Goal: Task Accomplishment & Management: Manage account settings

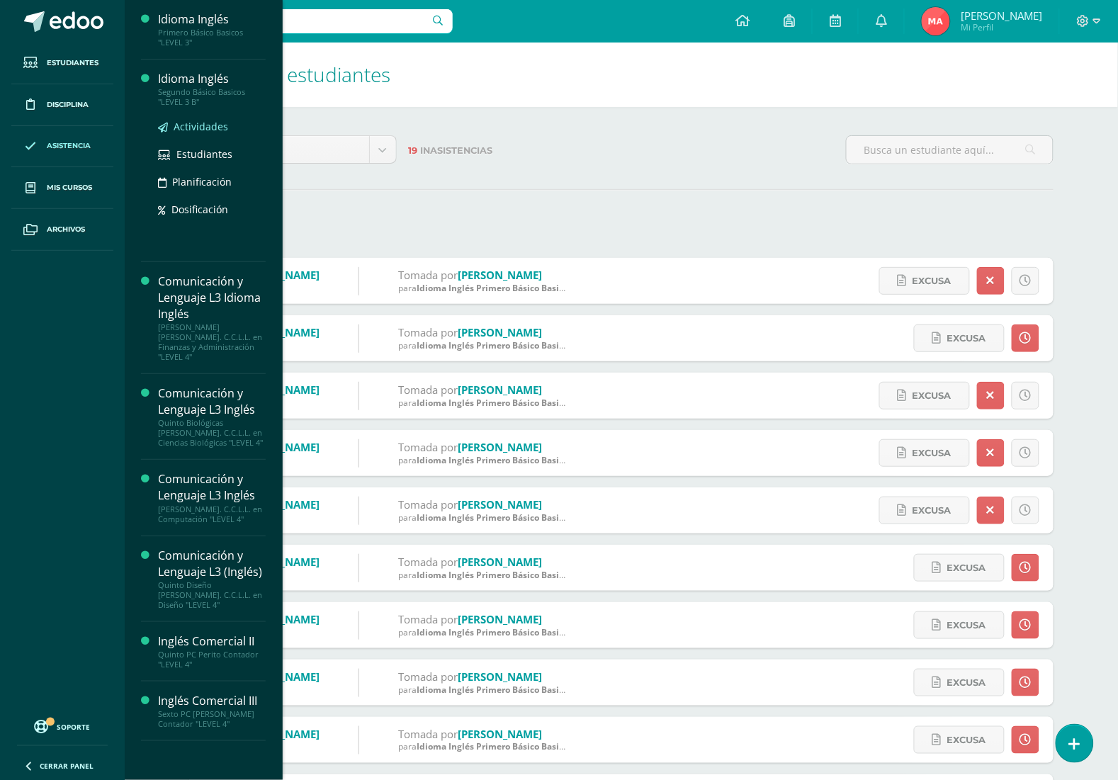
click at [189, 125] on span "Actividades" at bounding box center [201, 126] width 55 height 13
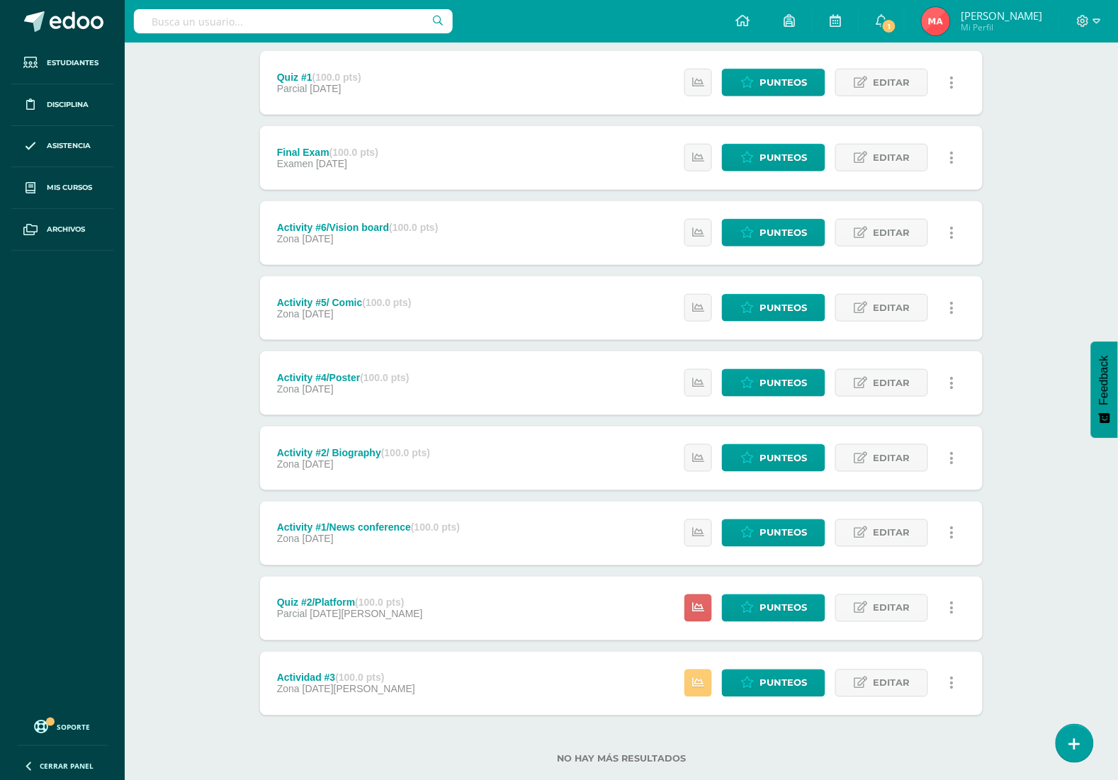
scroll to position [266, 0]
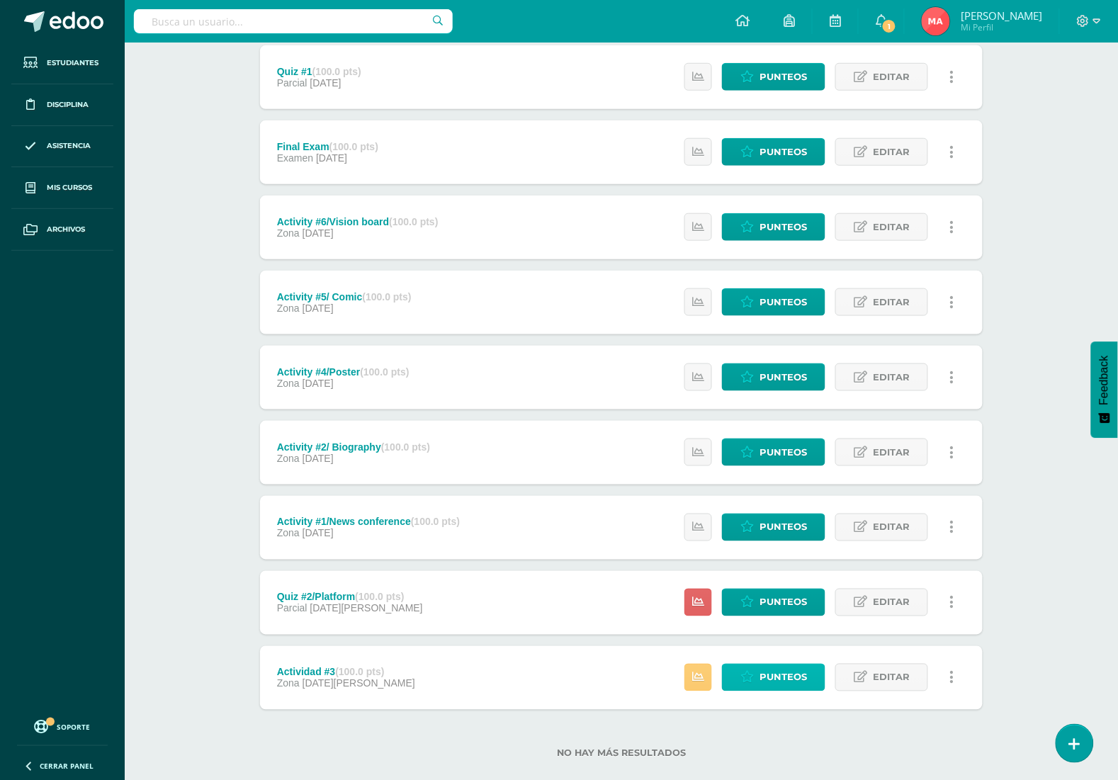
click at [742, 667] on link "Punteos" at bounding box center [773, 678] width 103 height 28
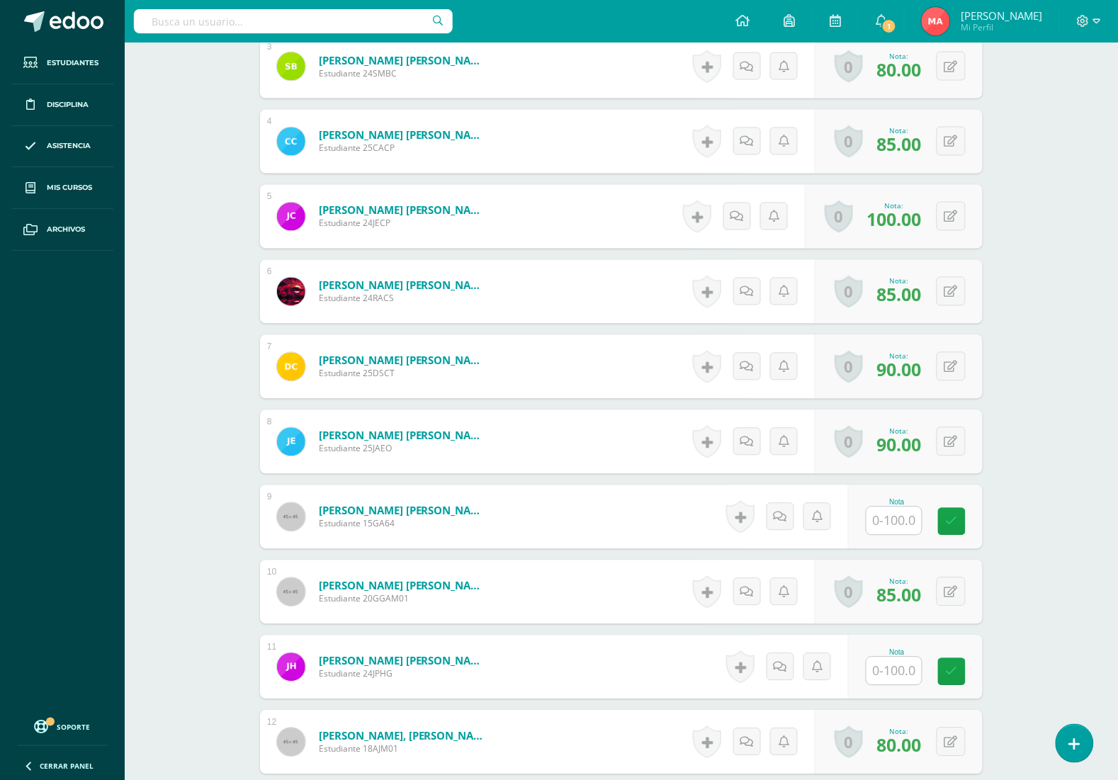
scroll to position [622, 0]
click at [904, 526] on input "text" at bounding box center [893, 520] width 55 height 28
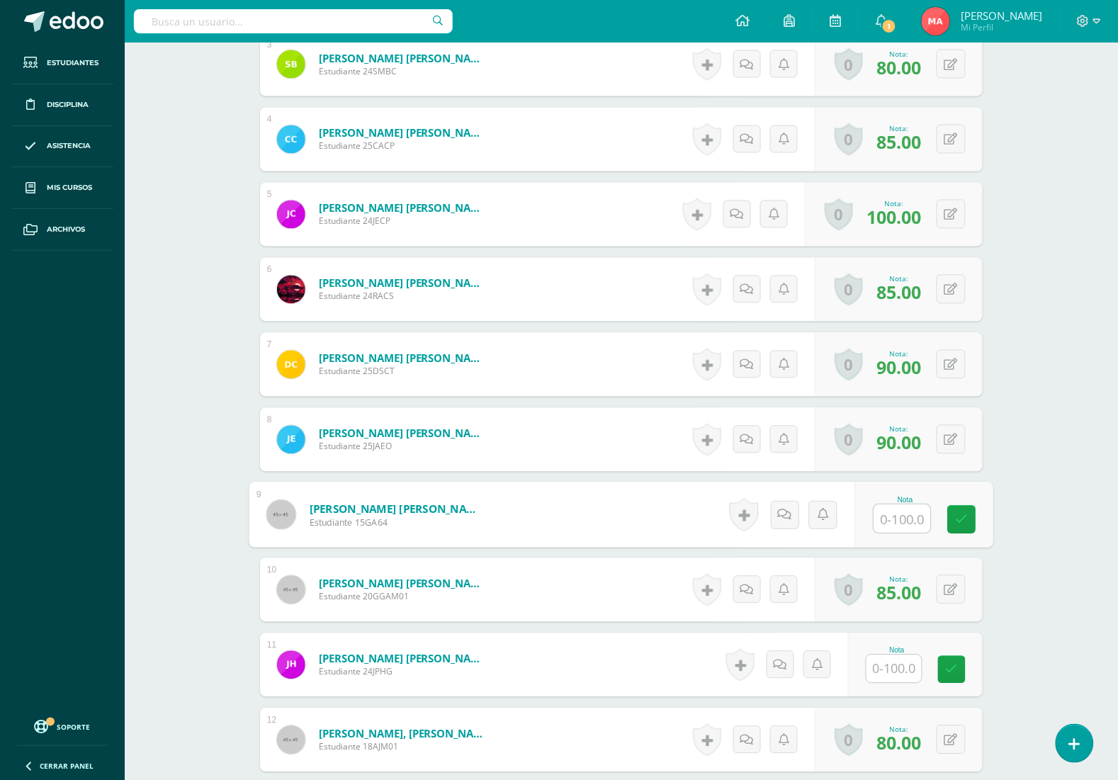
type input "0"
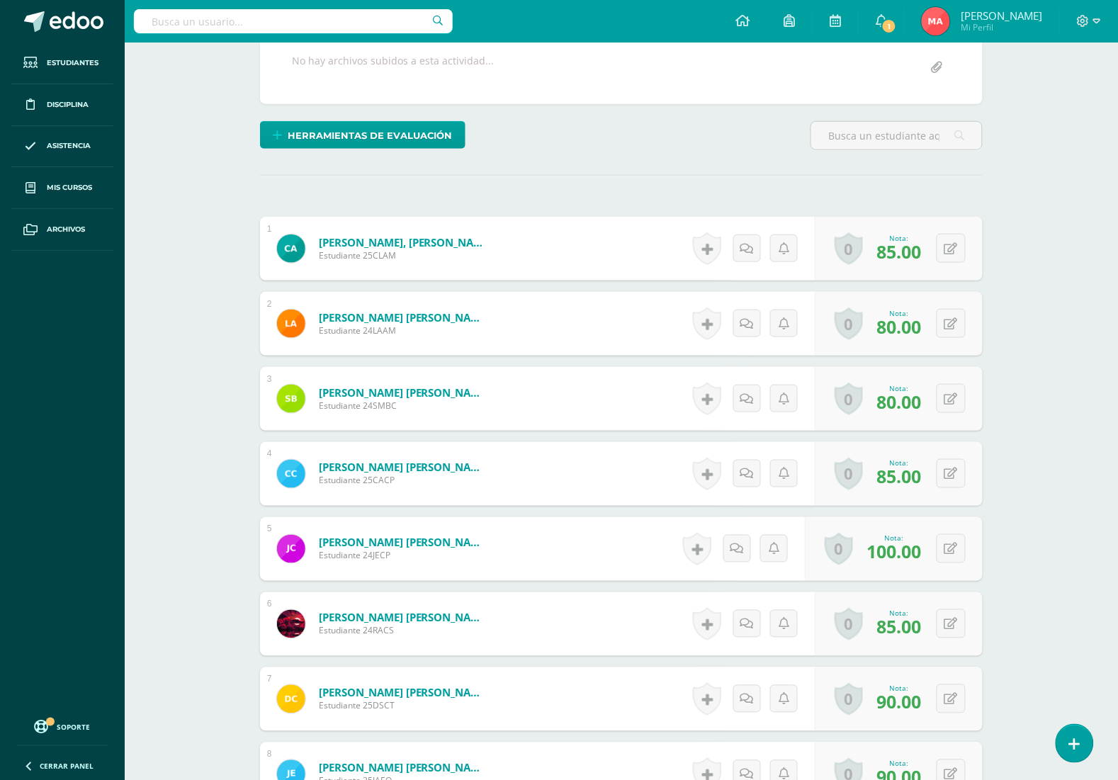
scroll to position [0, 0]
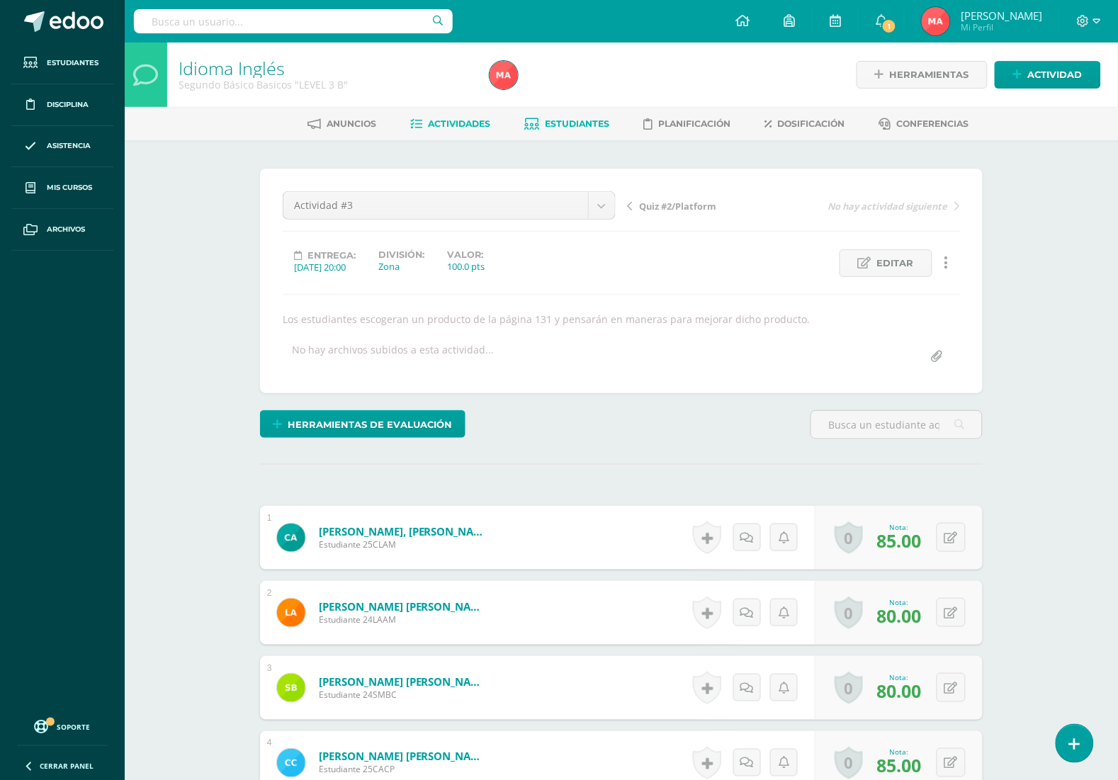
click at [564, 129] on link "Estudiantes" at bounding box center [567, 124] width 85 height 23
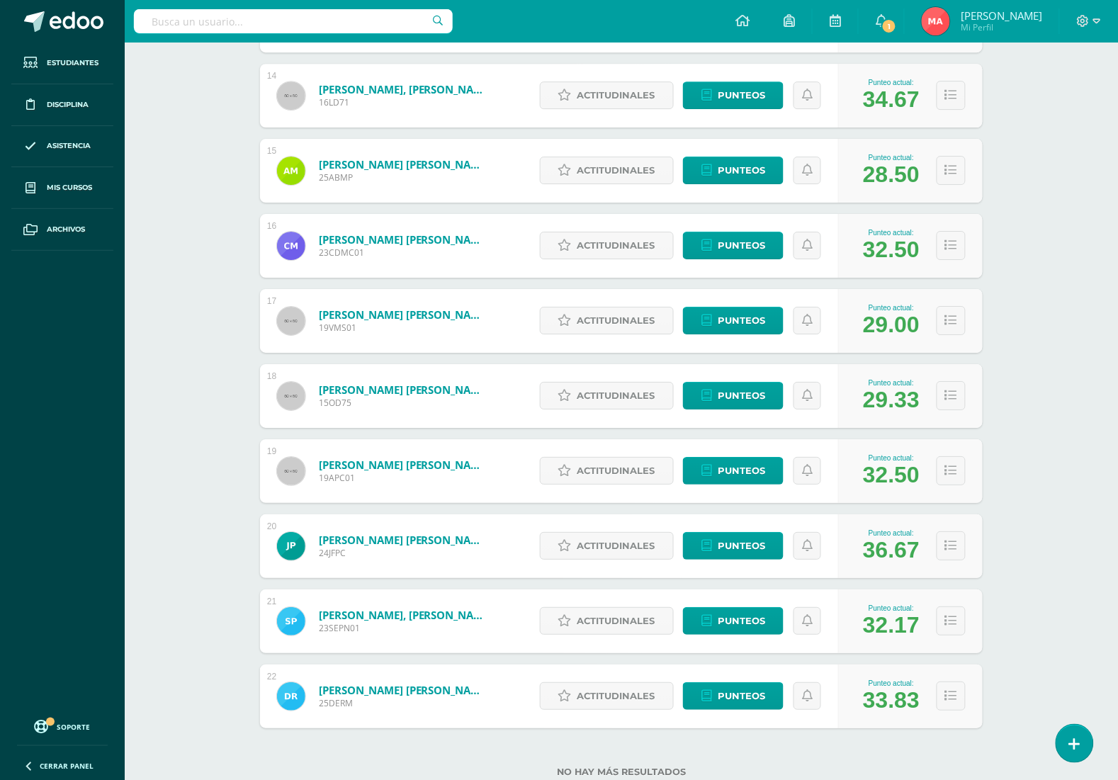
scroll to position [1224, 0]
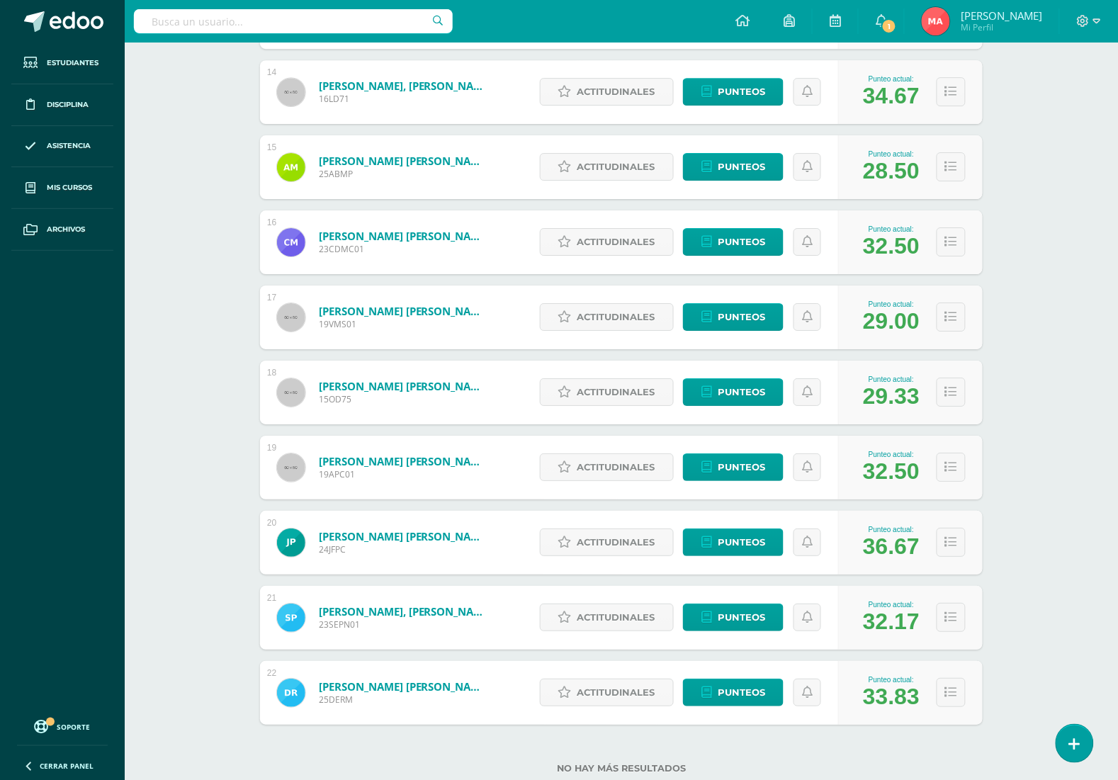
drag, startPoint x: 720, startPoint y: 696, endPoint x: 1087, endPoint y: 379, distance: 485.1
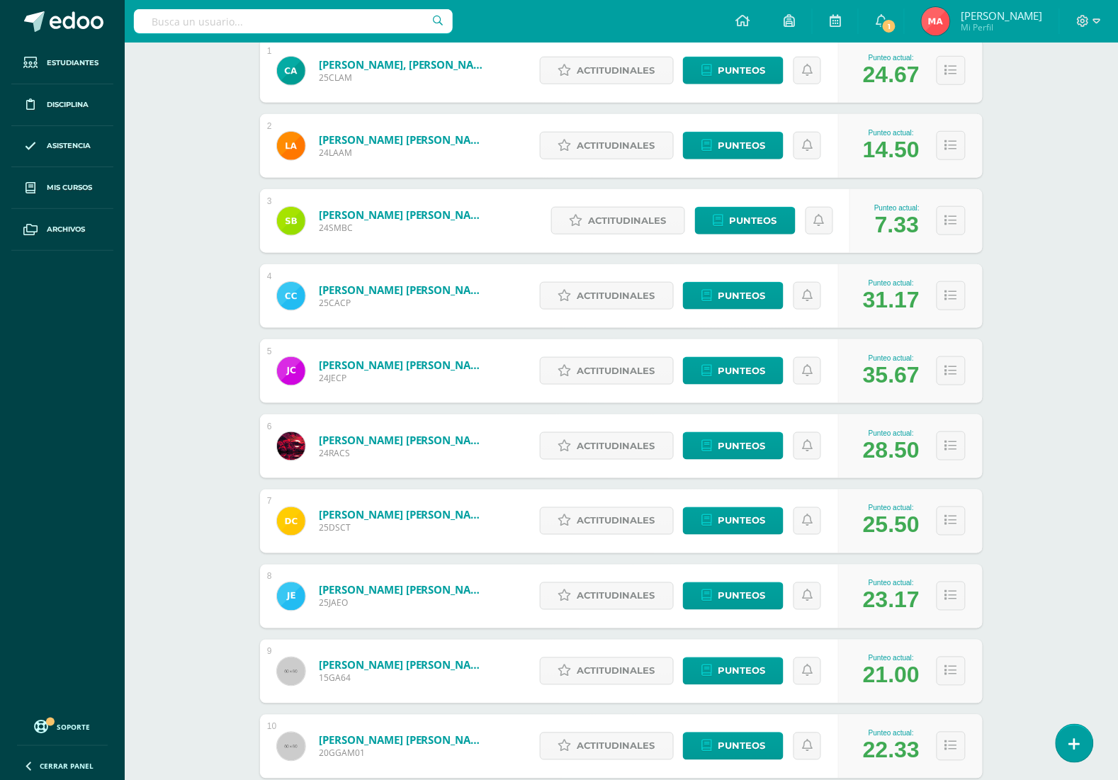
scroll to position [250, 0]
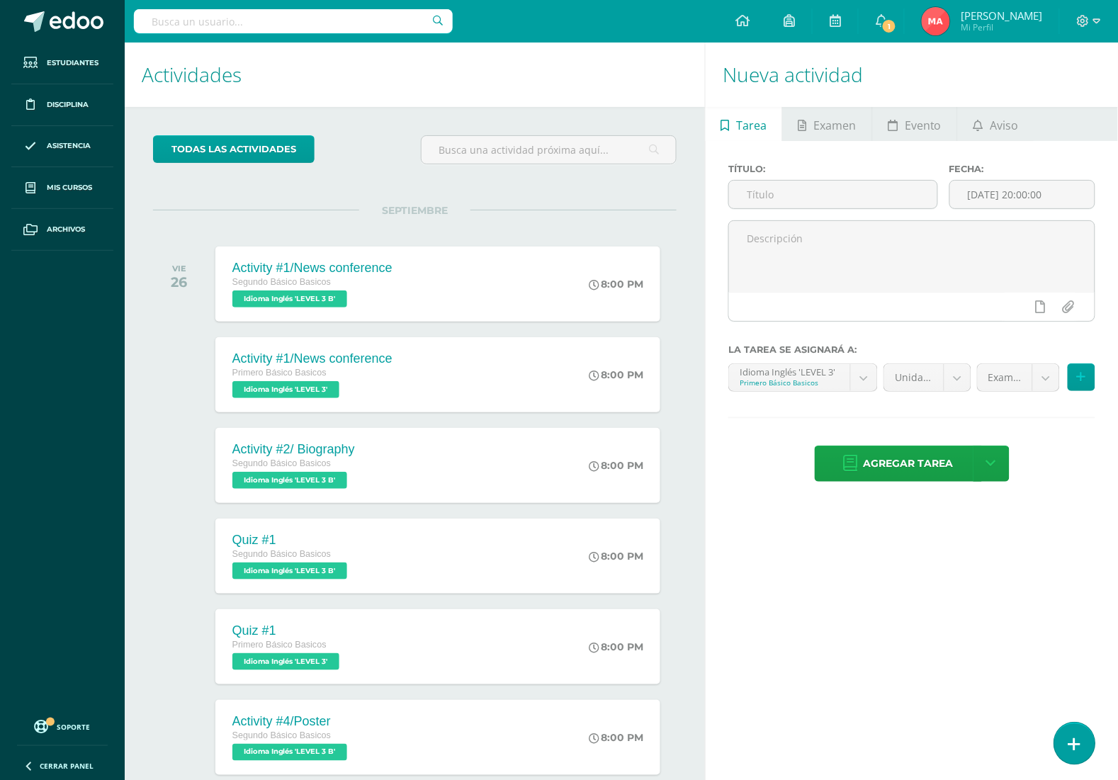
click at [1068, 740] on icon at bounding box center [1074, 745] width 13 height 16
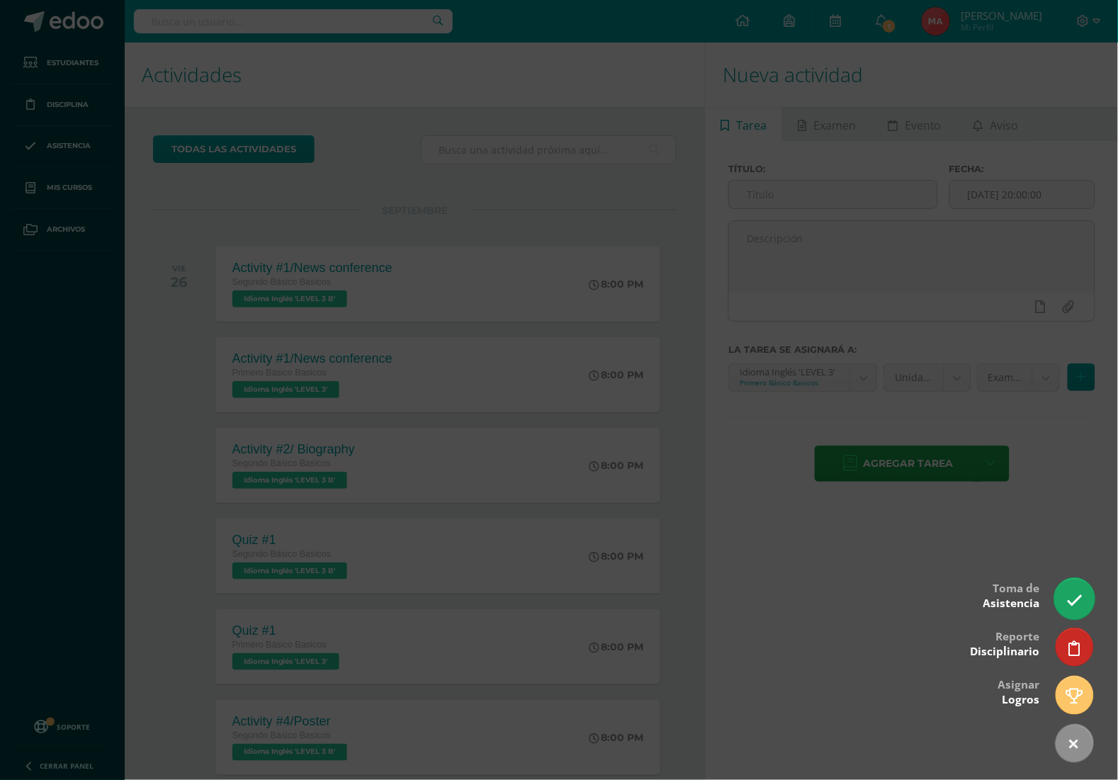
click at [1072, 604] on icon at bounding box center [1074, 600] width 16 height 16
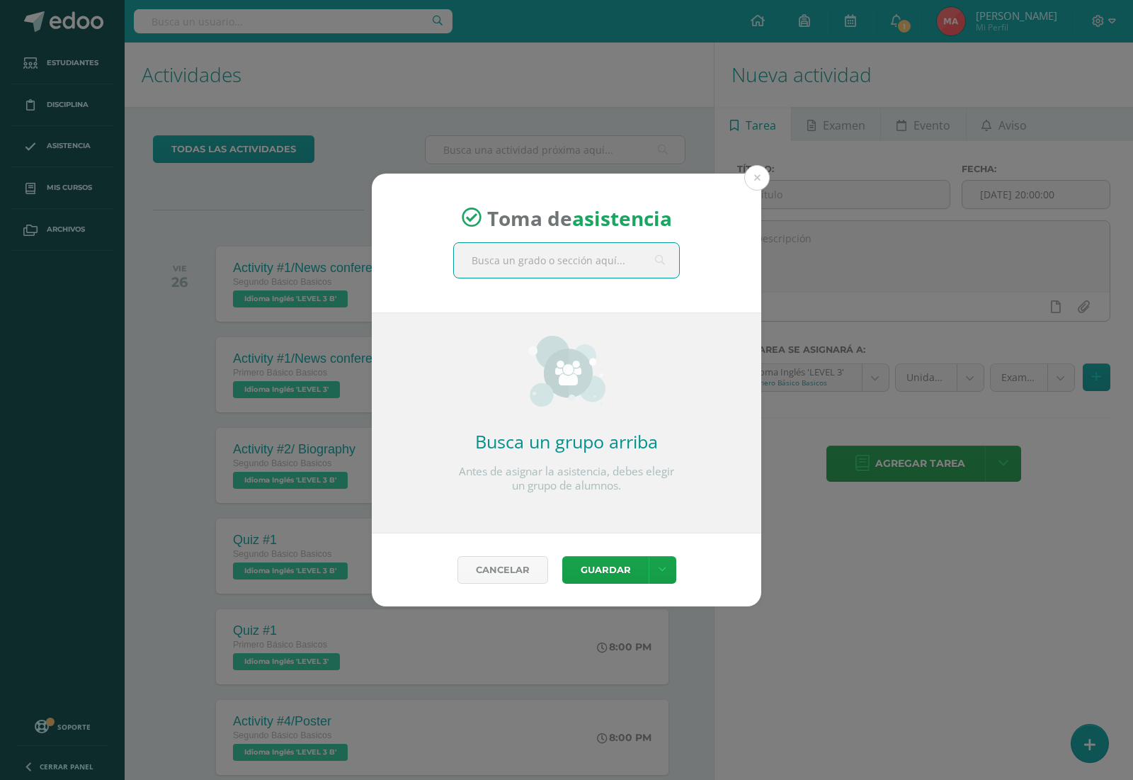
click at [536, 257] on input "text" at bounding box center [566, 260] width 225 height 35
type input "segundo"
click at [525, 271] on input "segundo" at bounding box center [566, 260] width 225 height 35
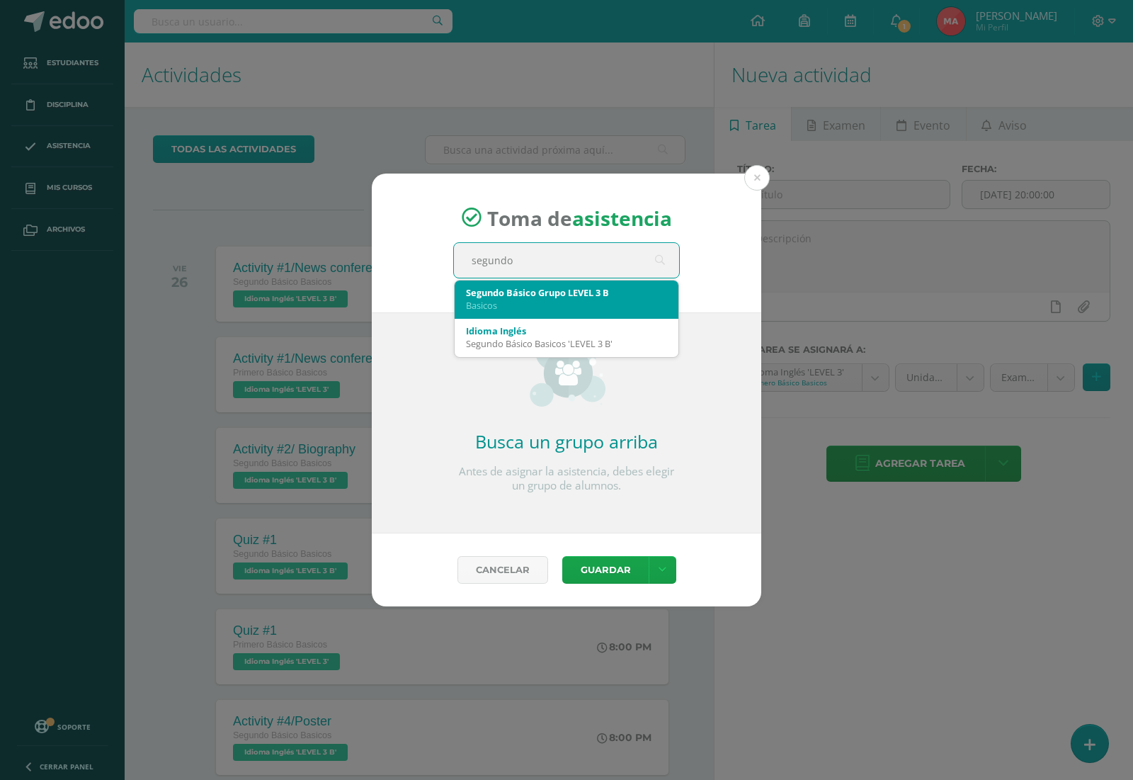
click at [516, 299] on div "Basicos" at bounding box center [566, 305] width 201 height 13
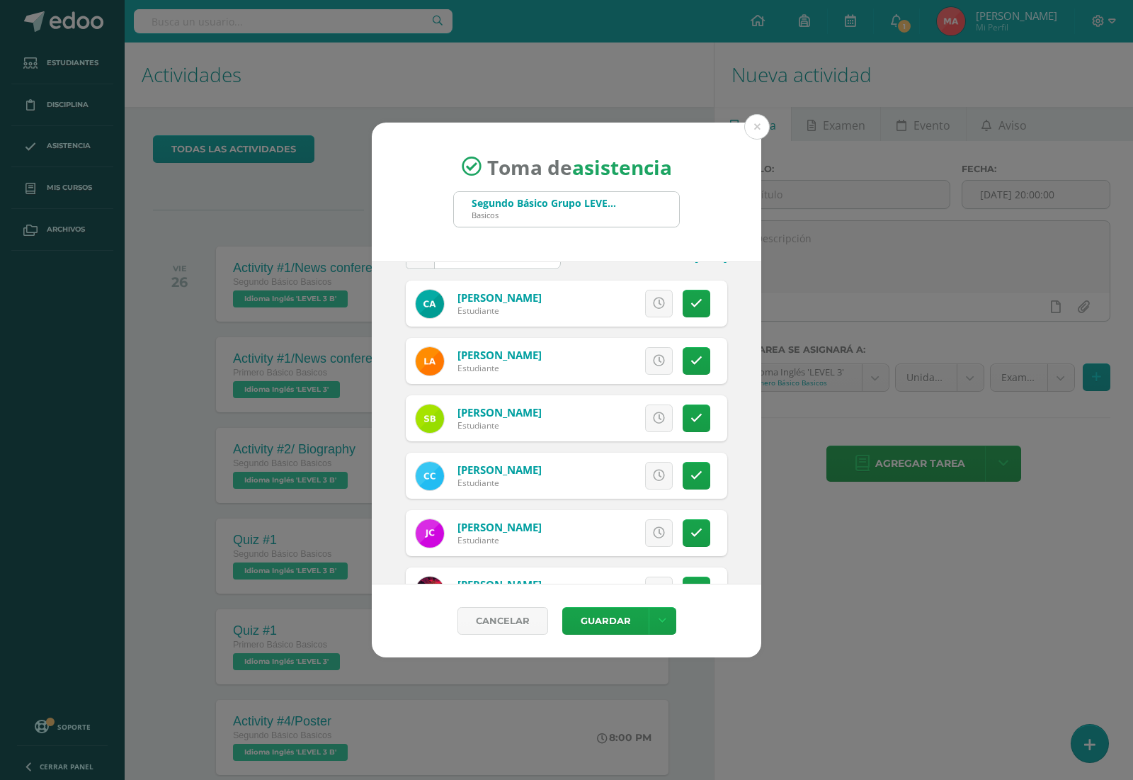
scroll to position [61, 0]
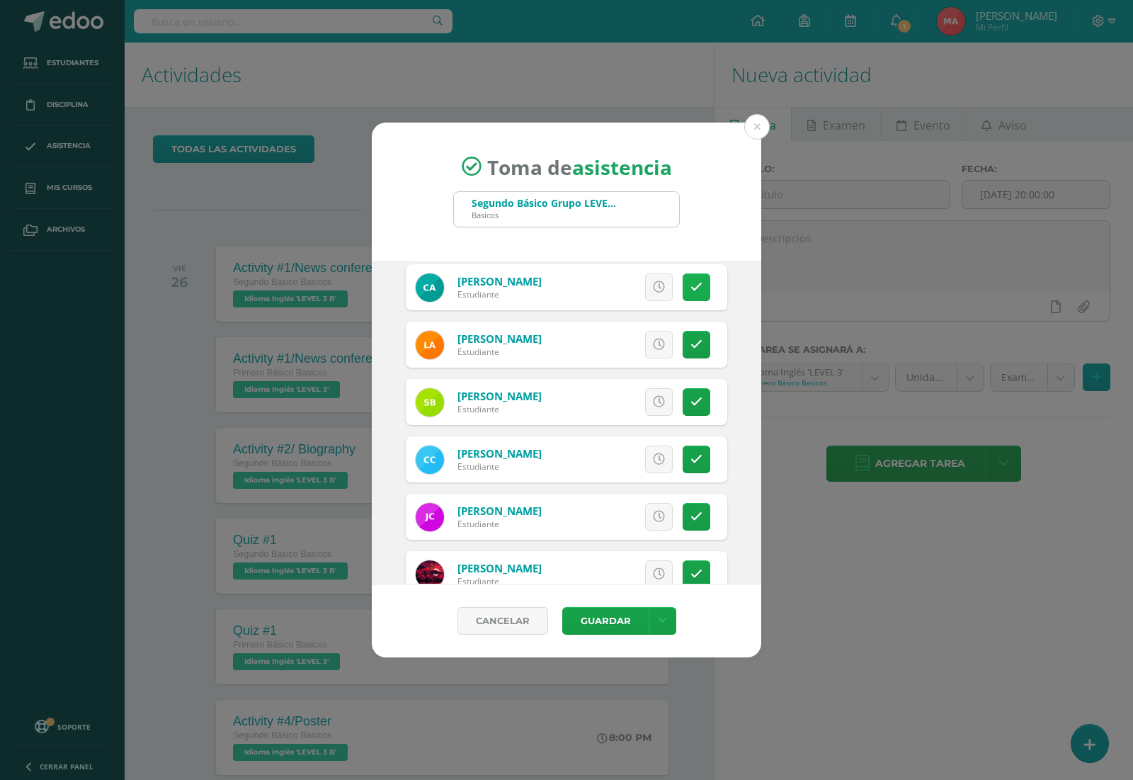
click at [691, 284] on icon at bounding box center [697, 287] width 12 height 12
click at [691, 349] on icon at bounding box center [697, 345] width 12 height 12
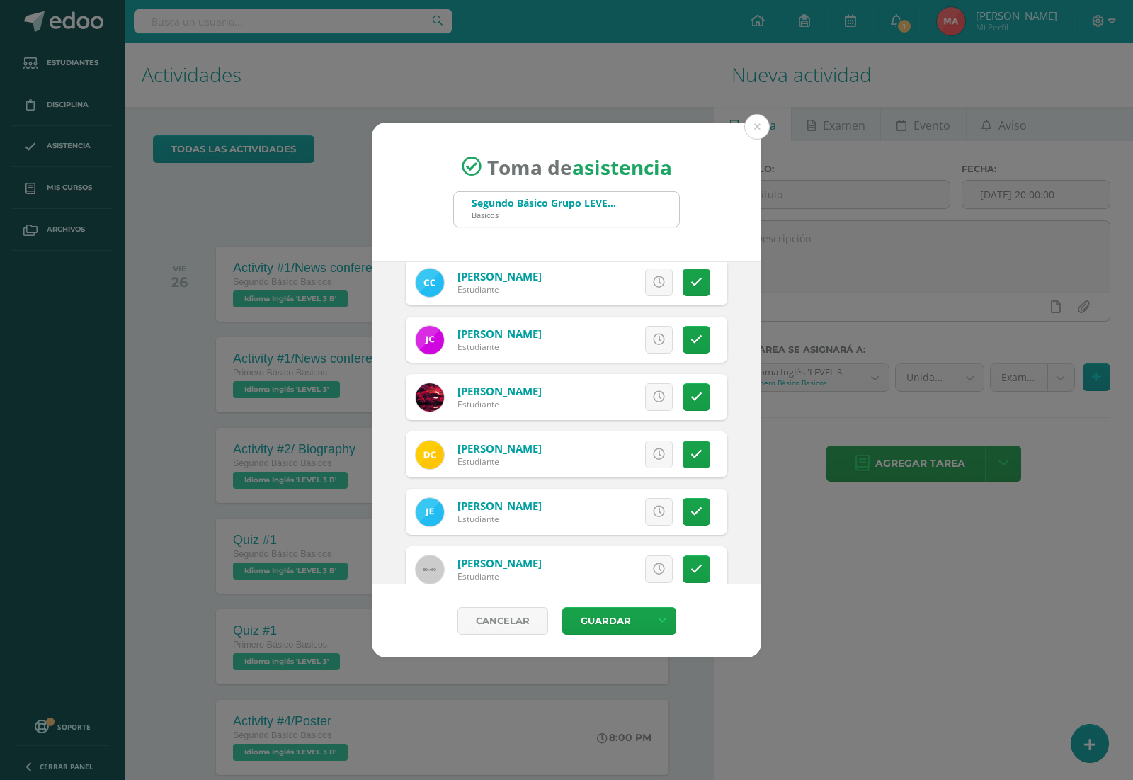
scroll to position [360, 0]
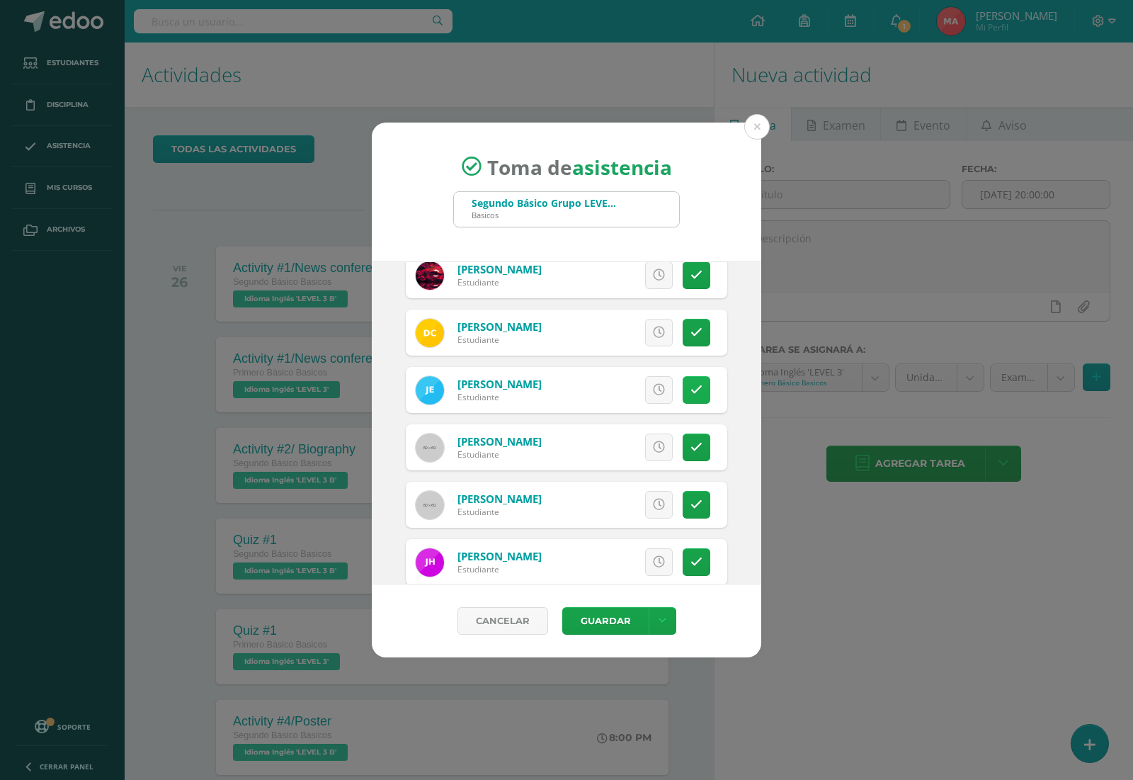
click at [691, 385] on icon at bounding box center [697, 390] width 12 height 12
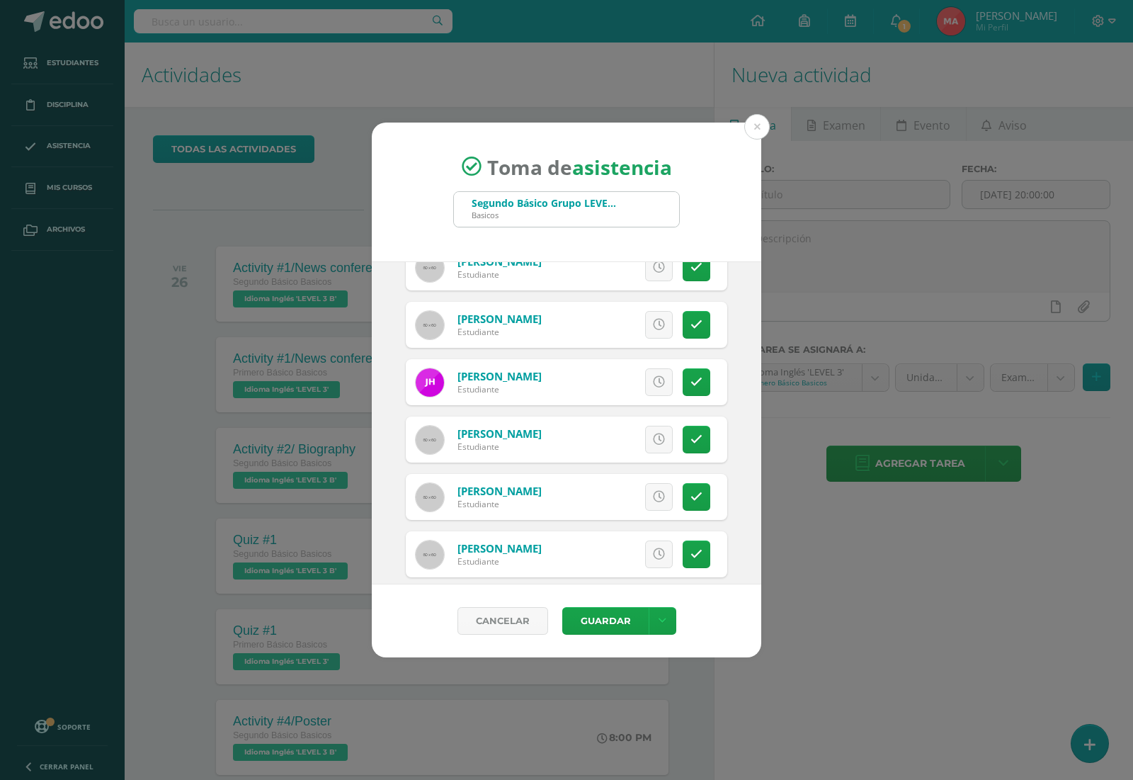
scroll to position [583, 0]
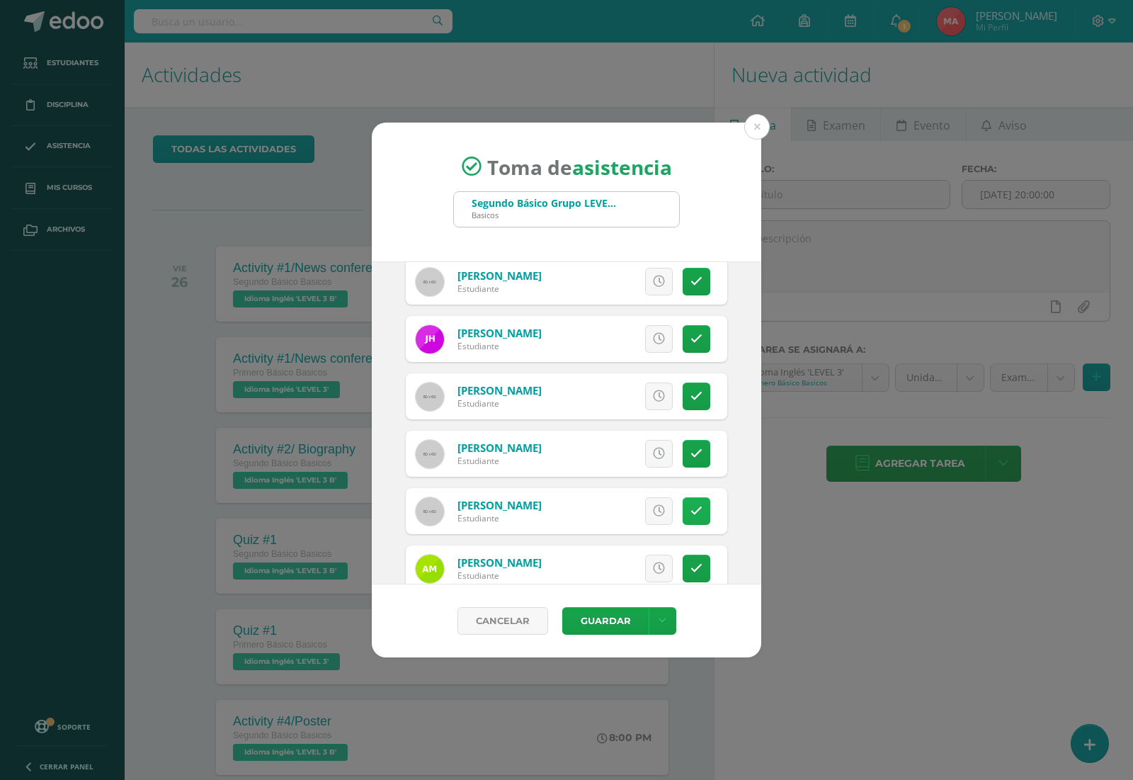
click at [691, 512] on icon at bounding box center [697, 511] width 12 height 12
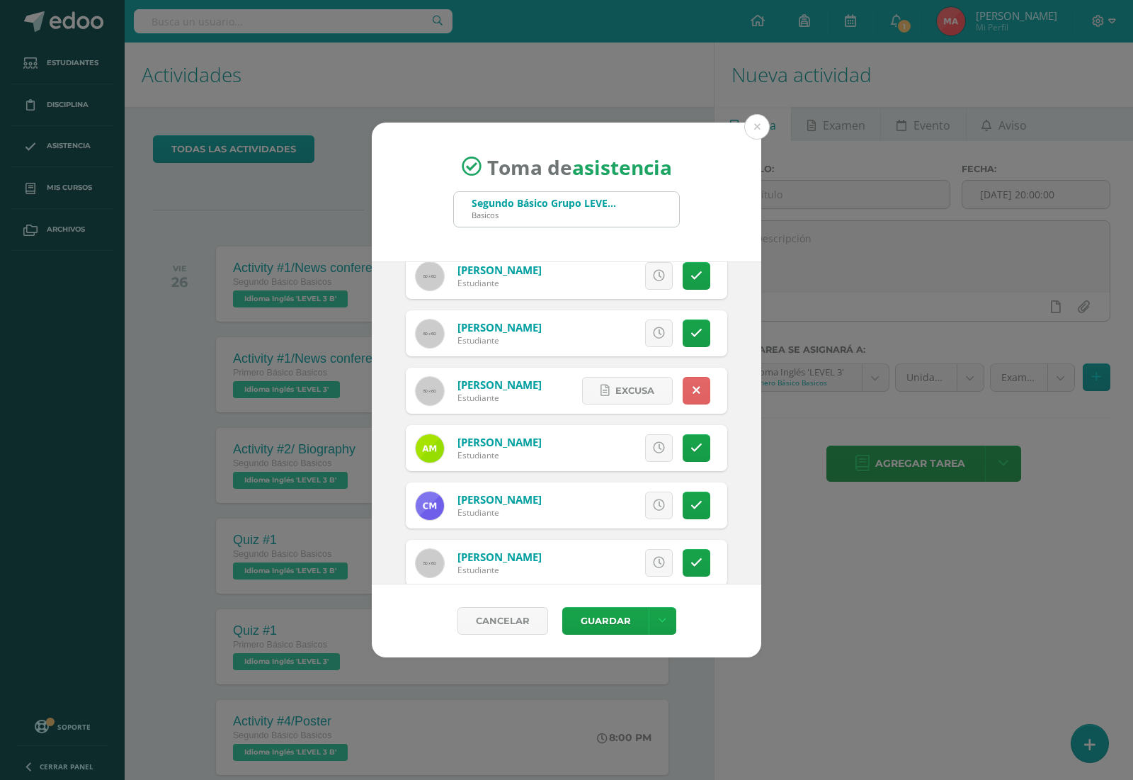
scroll to position [760, 0]
click at [691, 452] on icon at bounding box center [697, 449] width 12 height 12
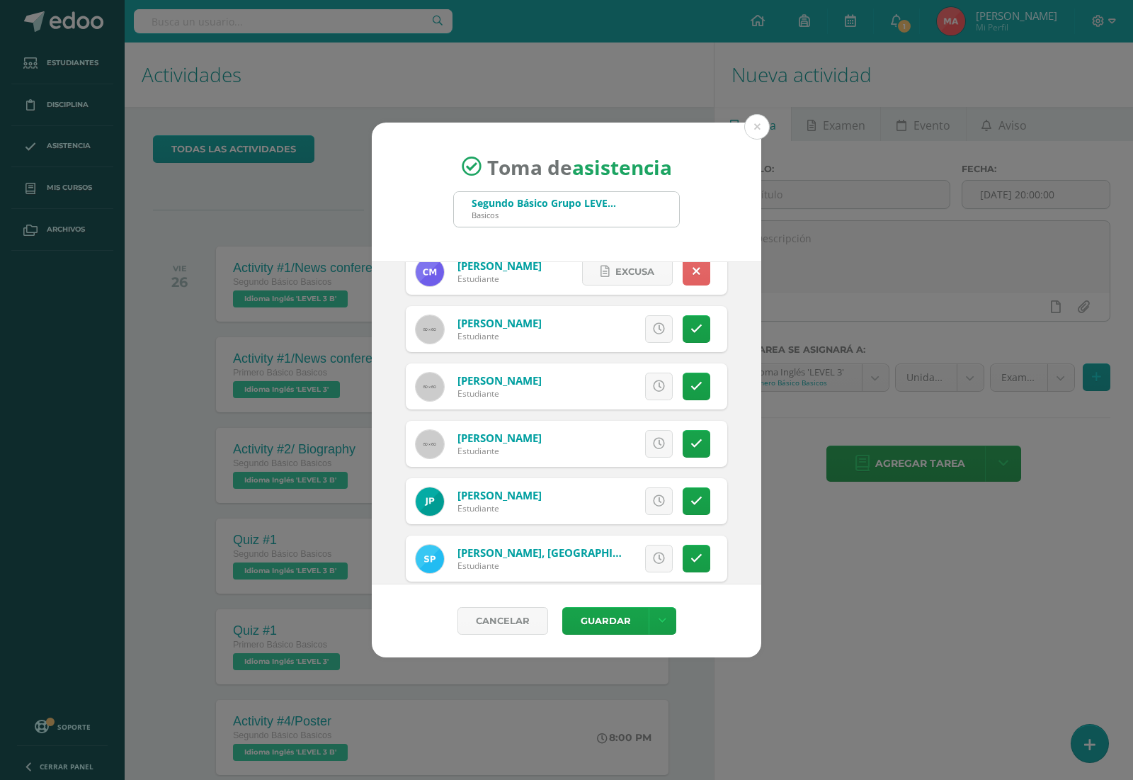
scroll to position [1015, 0]
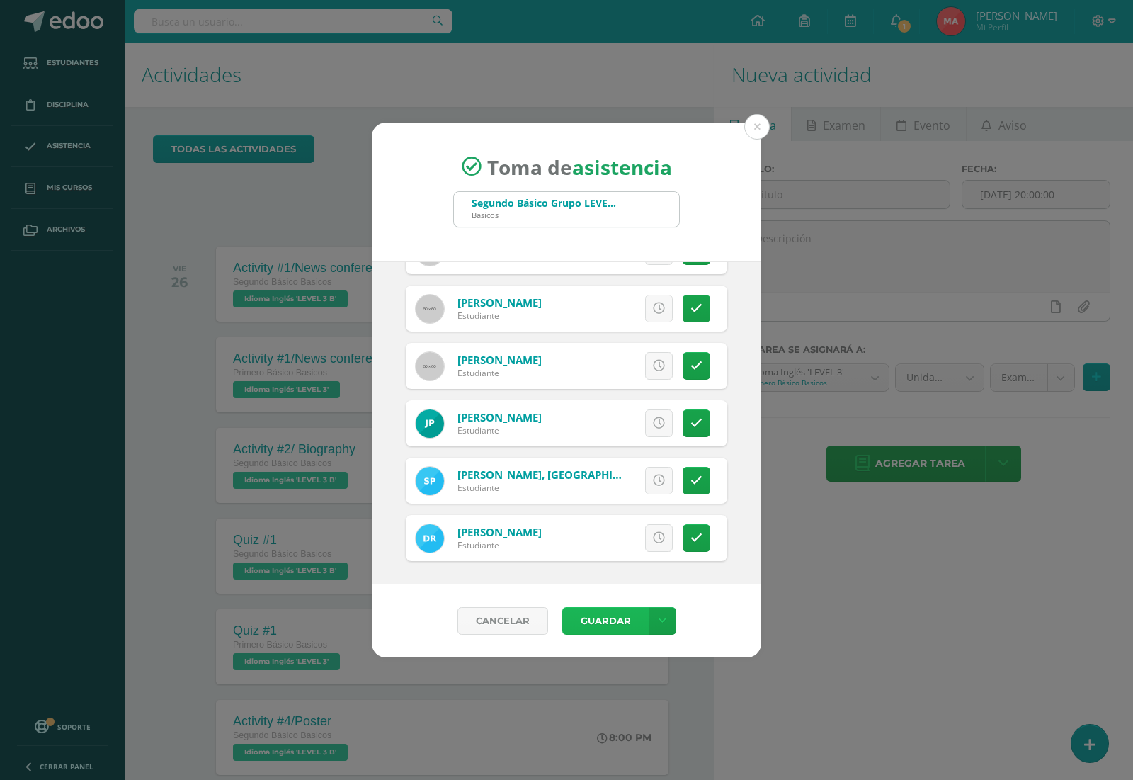
click at [616, 621] on button "Guardar" at bounding box center [605, 621] width 86 height 28
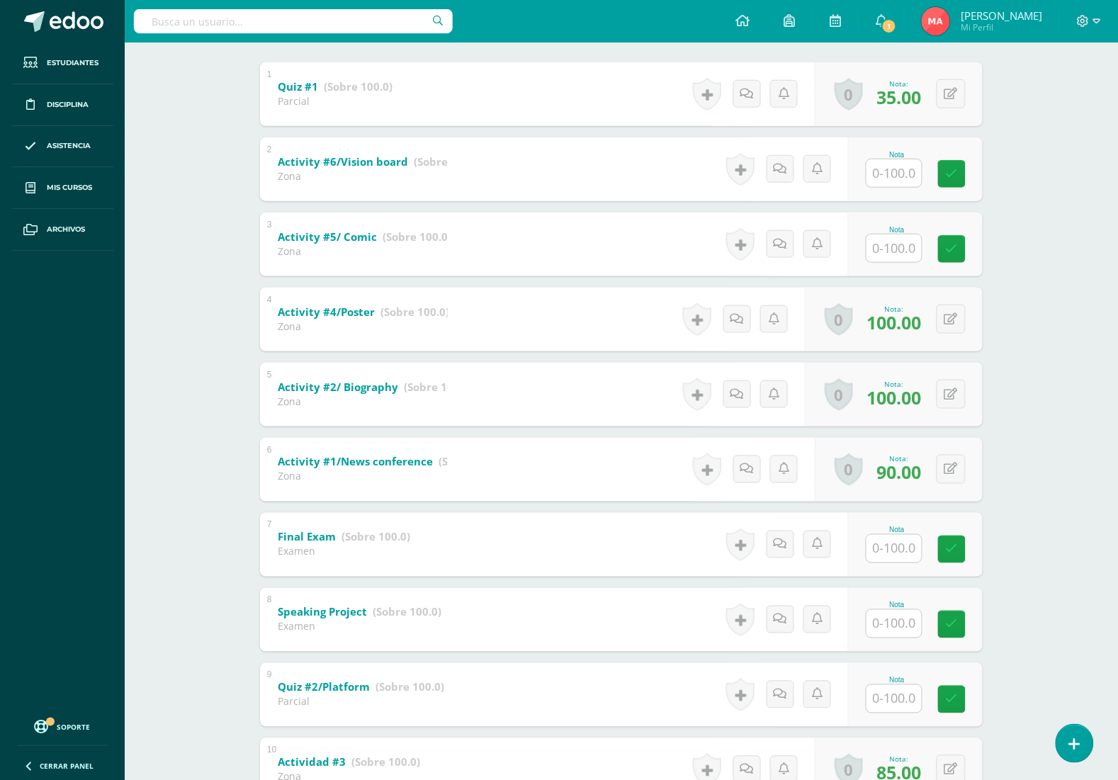
scroll to position [53, 0]
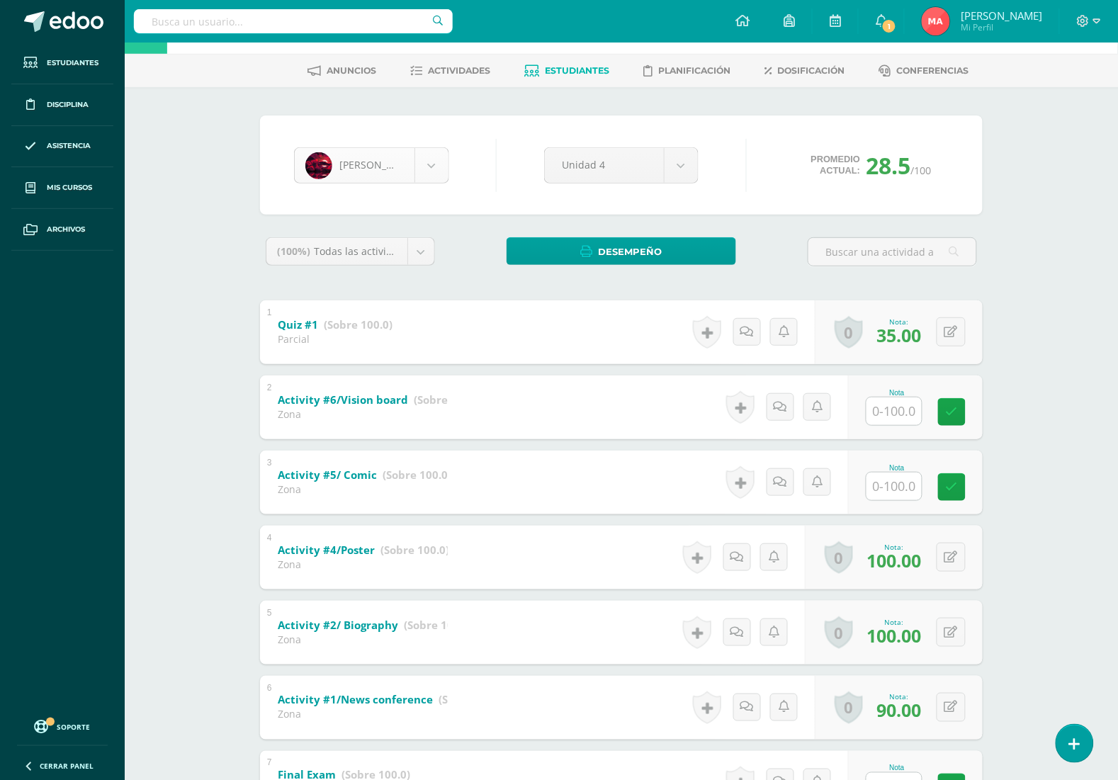
click at [384, 153] on body "Estudiantes Disciplina Asistencia Mis cursos Archivos Soporte Centro de ayuda Ú…" at bounding box center [559, 540] width 1118 height 1187
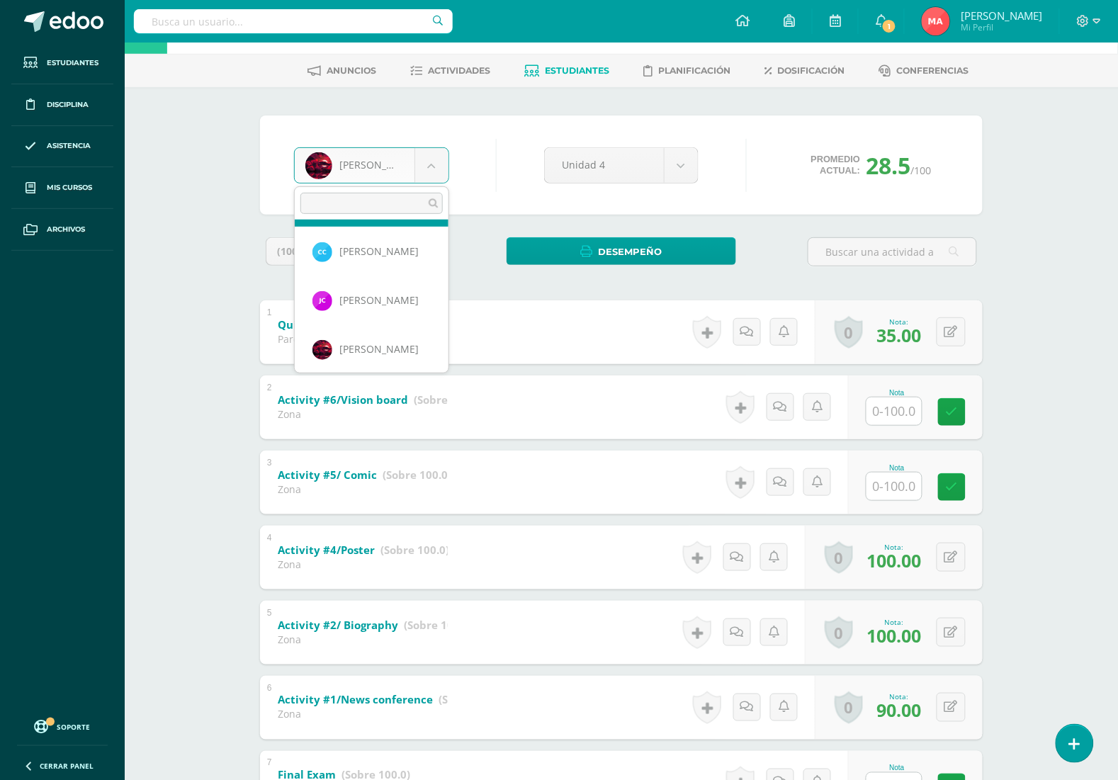
scroll to position [103, 0]
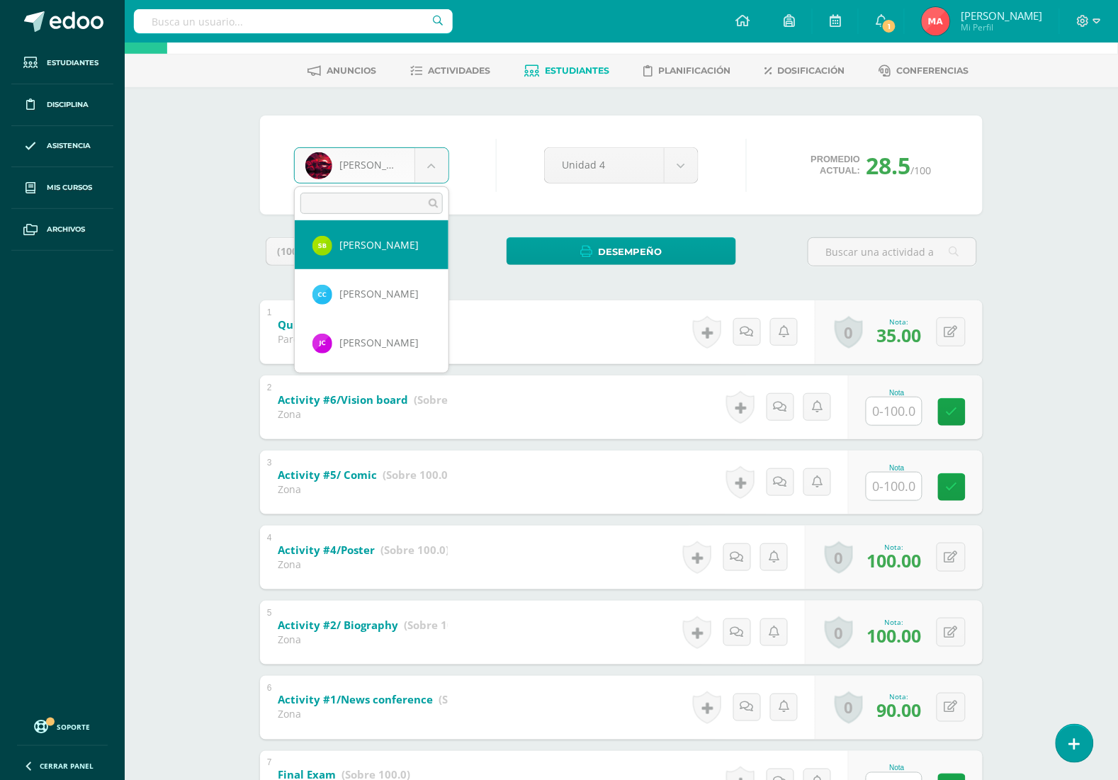
click at [358, 204] on input "text" at bounding box center [371, 203] width 142 height 21
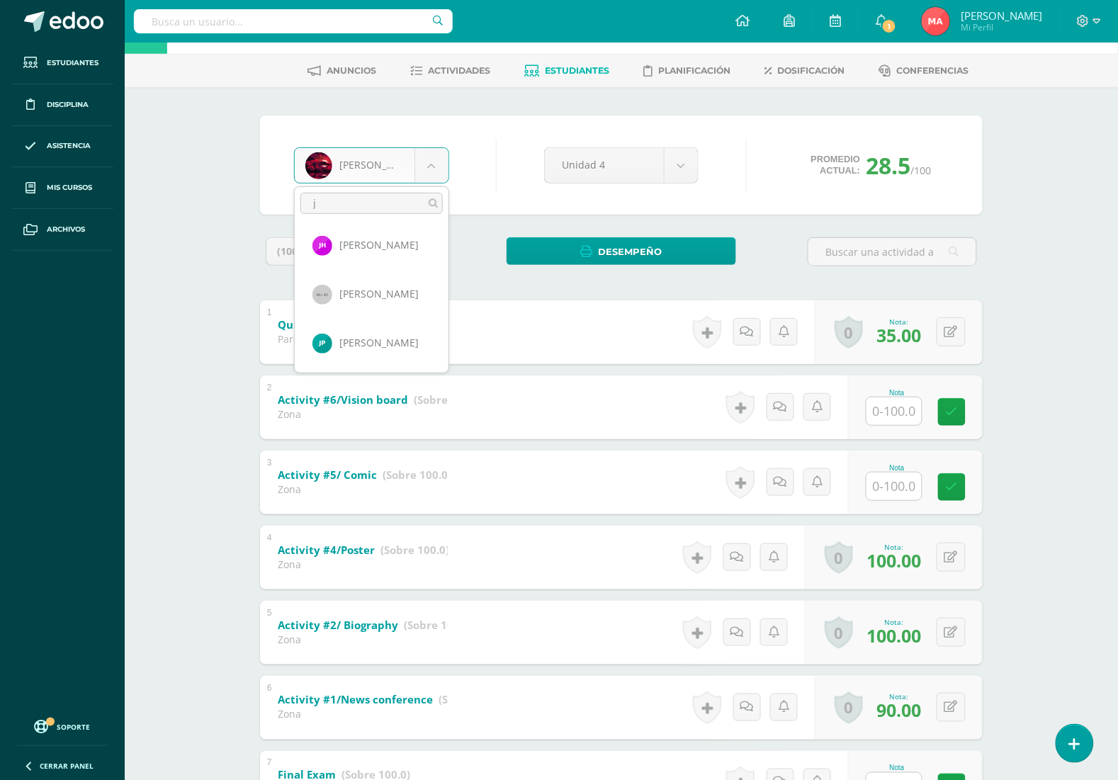
scroll to position [0, 0]
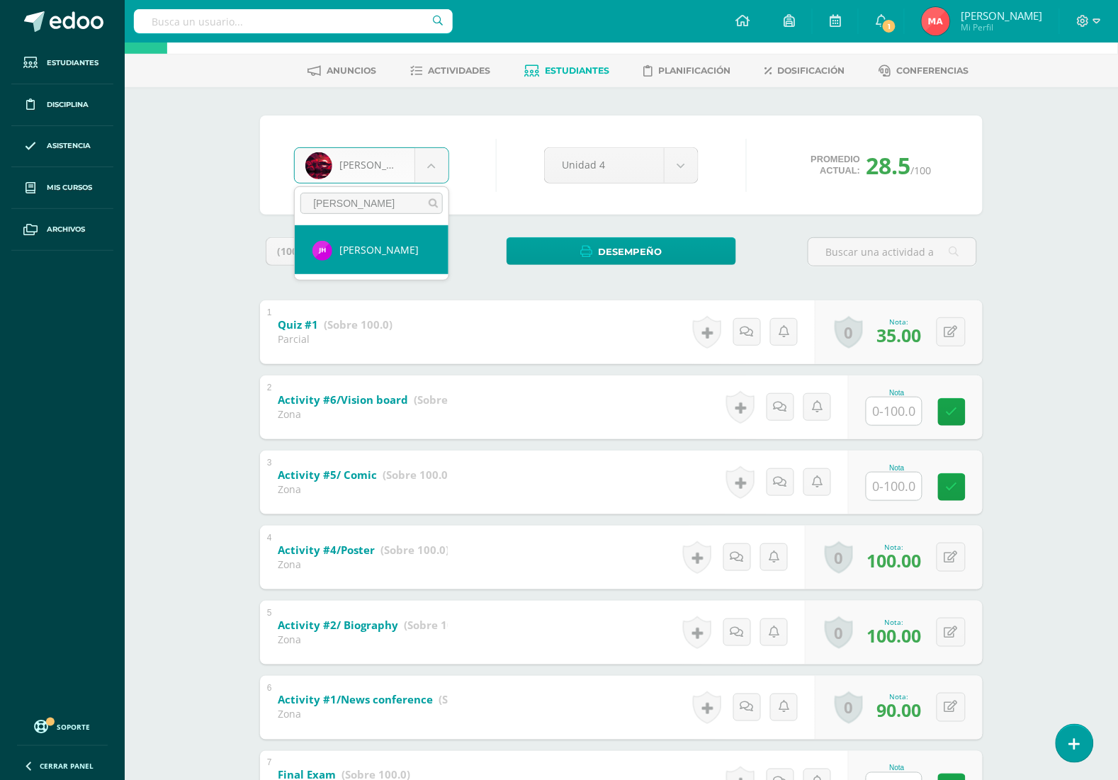
type input "jess"
select select "2539"
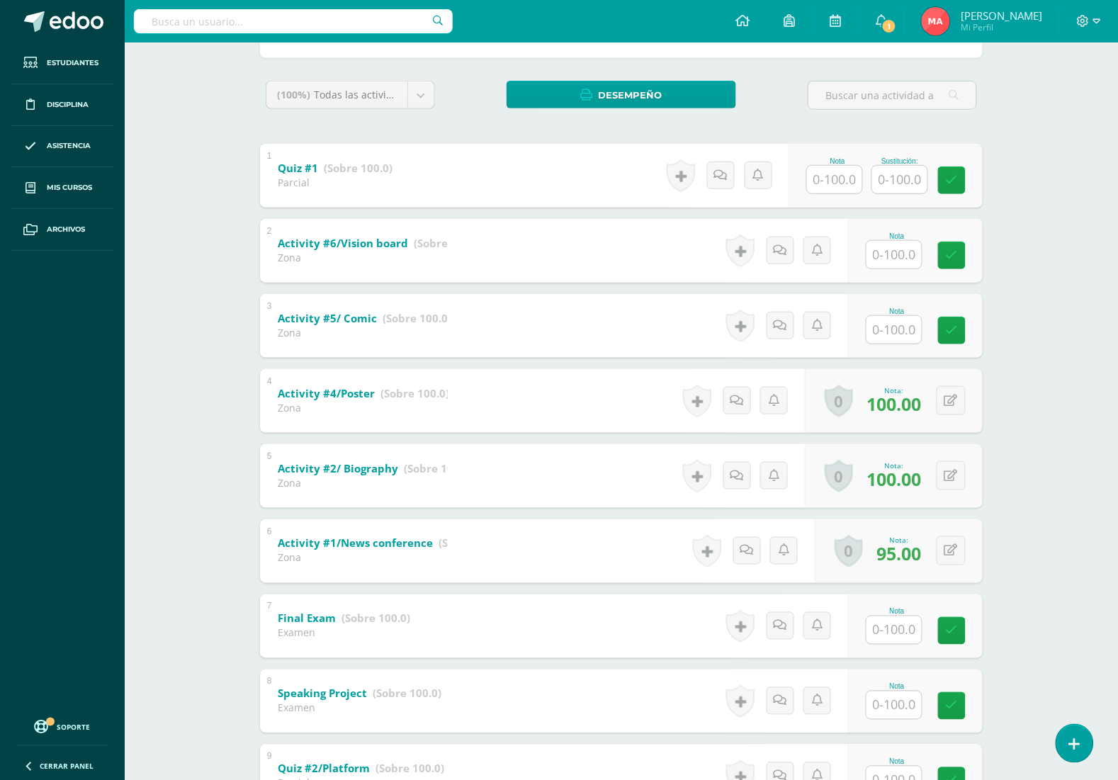
scroll to position [89, 0]
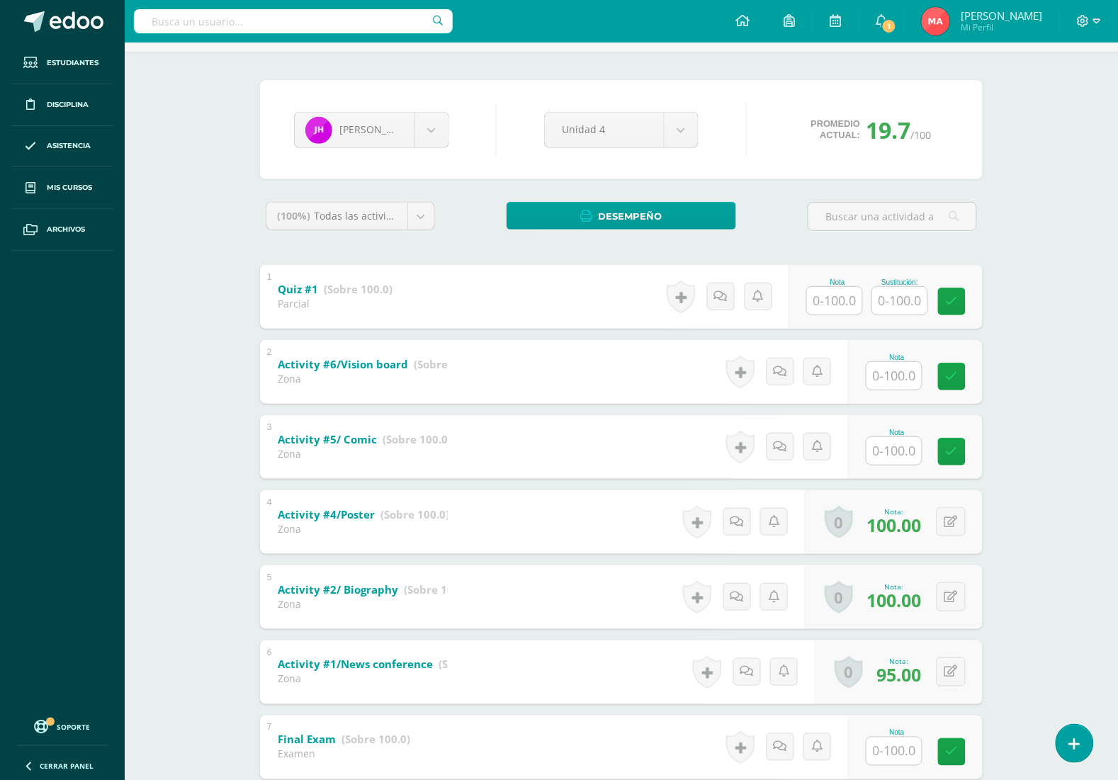
click at [910, 286] on div at bounding box center [899, 300] width 57 height 29
click at [915, 299] on input "text" at bounding box center [908, 300] width 57 height 28
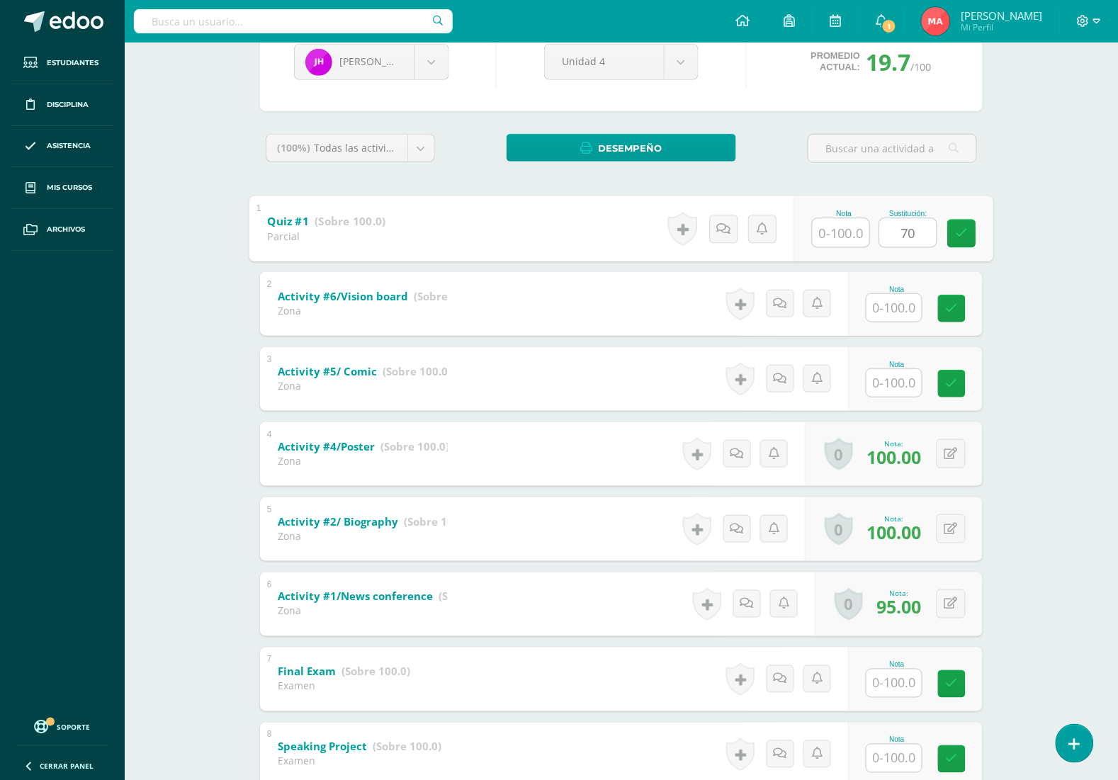
scroll to position [142, 0]
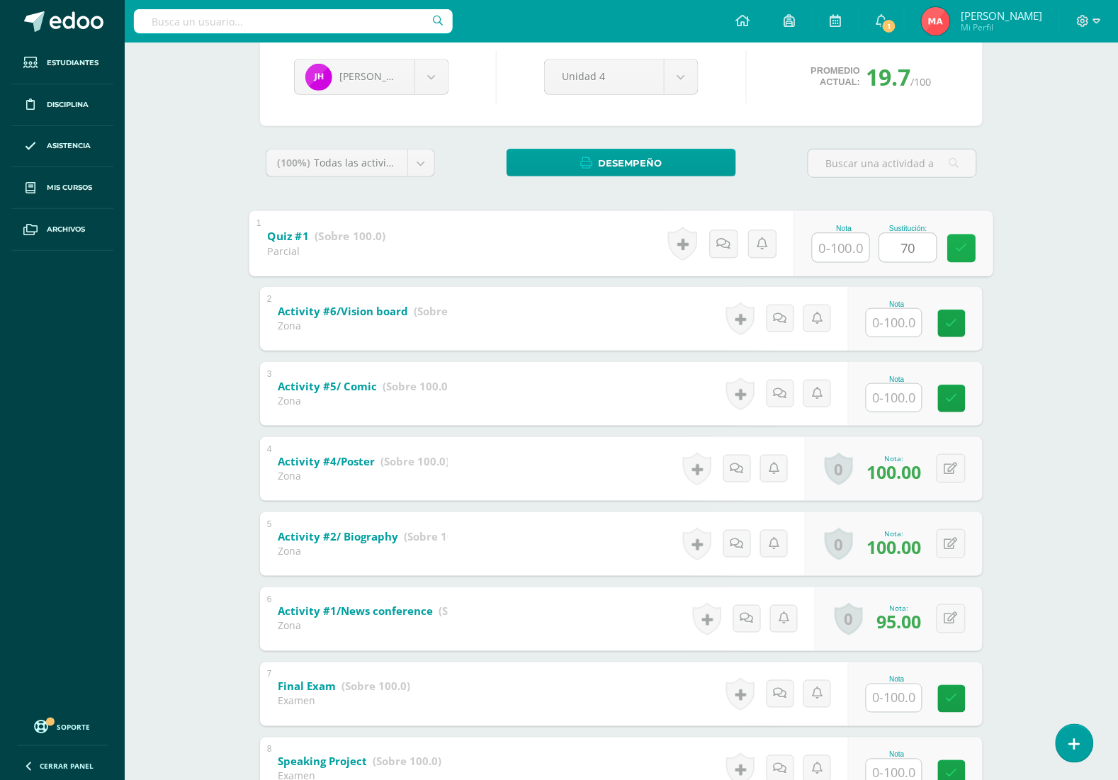
click at [962, 244] on icon at bounding box center [962, 248] width 13 height 12
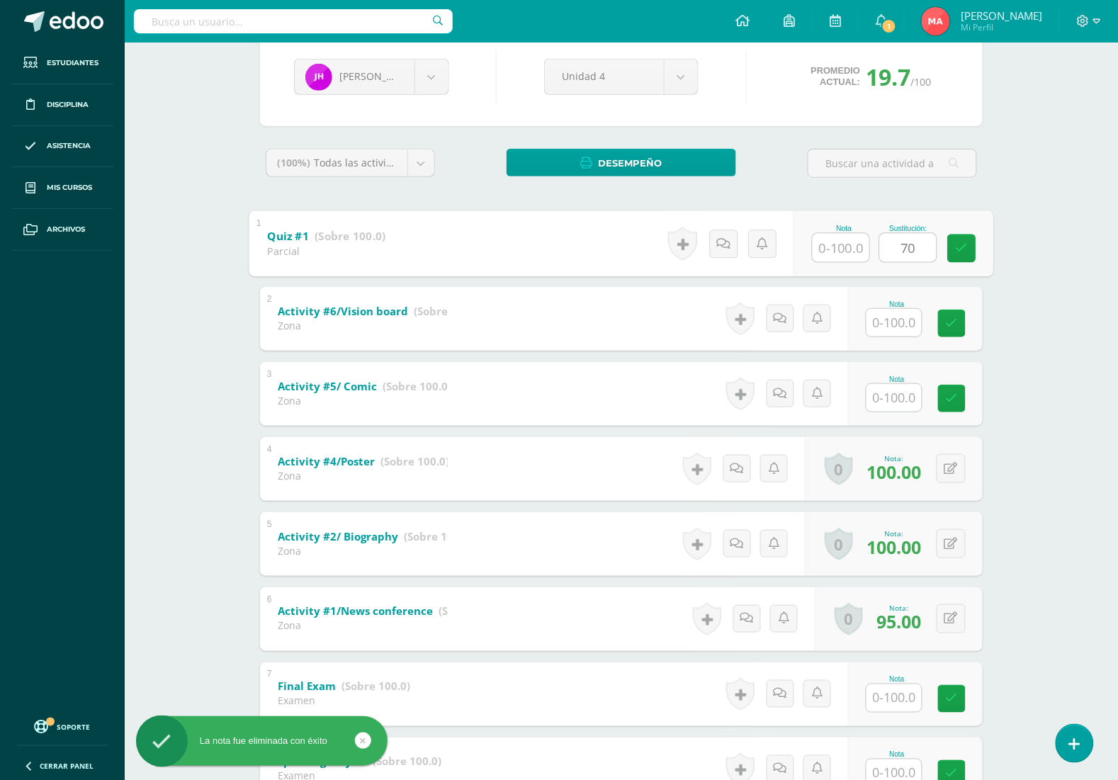
type input "70"
click at [844, 249] on input "text" at bounding box center [841, 247] width 57 height 28
type input "3"
click at [960, 257] on link at bounding box center [962, 248] width 28 height 28
click at [1008, 256] on div "[PERSON_NAME] [PERSON_NAME] [PERSON_NAME] [PERSON_NAME] [PERSON_NAME] [PERSON_N…" at bounding box center [621, 522] width 779 height 1047
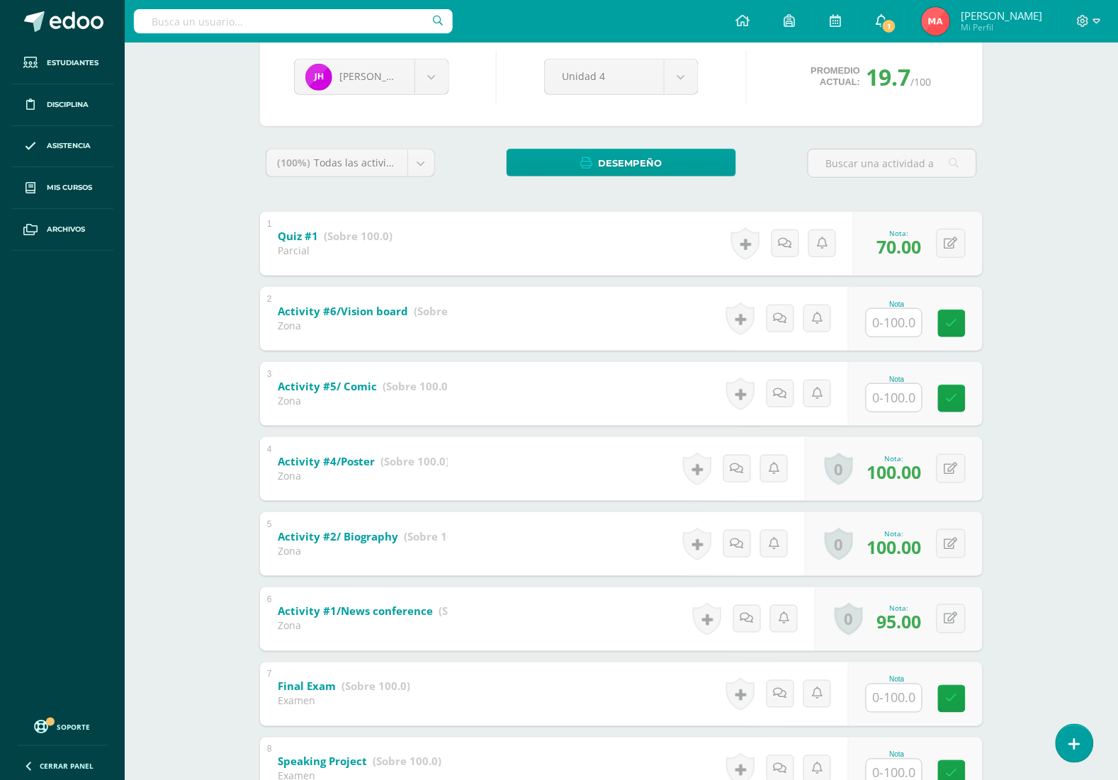
click at [897, 21] on span "1" at bounding box center [889, 26] width 16 height 16
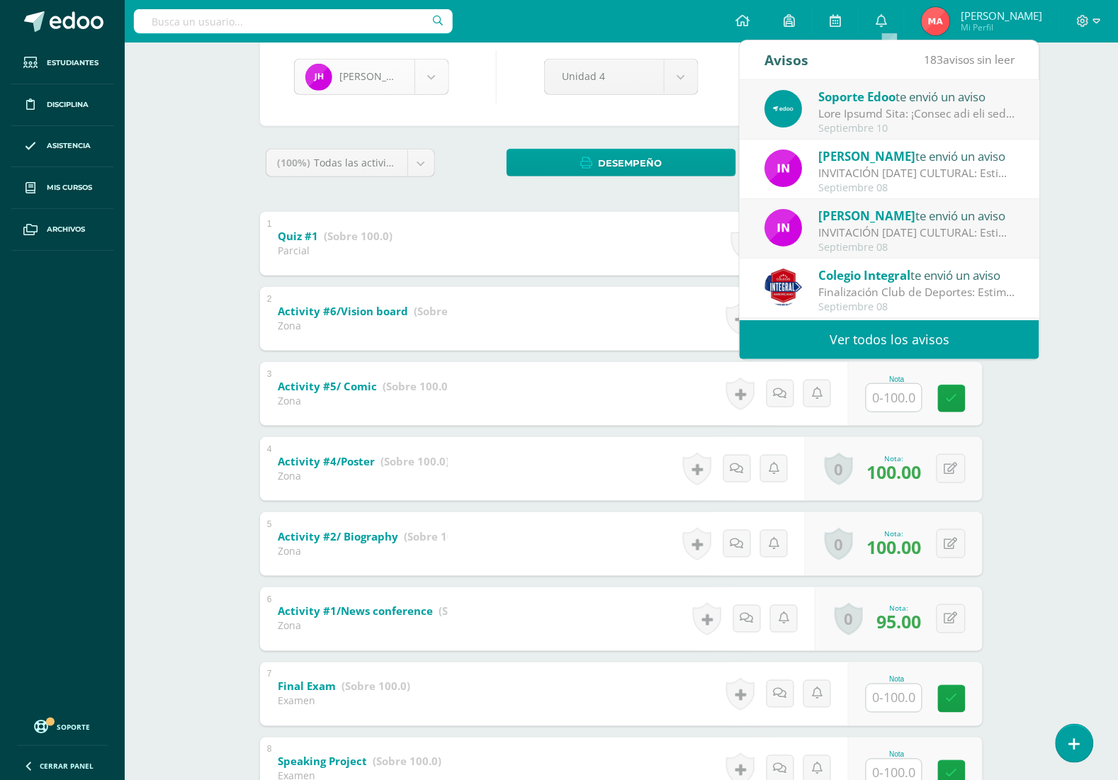
click at [419, 79] on body "La nota fue eliminada con éxito La nota fue eliminada con éxito La nota fue eli…" at bounding box center [559, 451] width 1118 height 1187
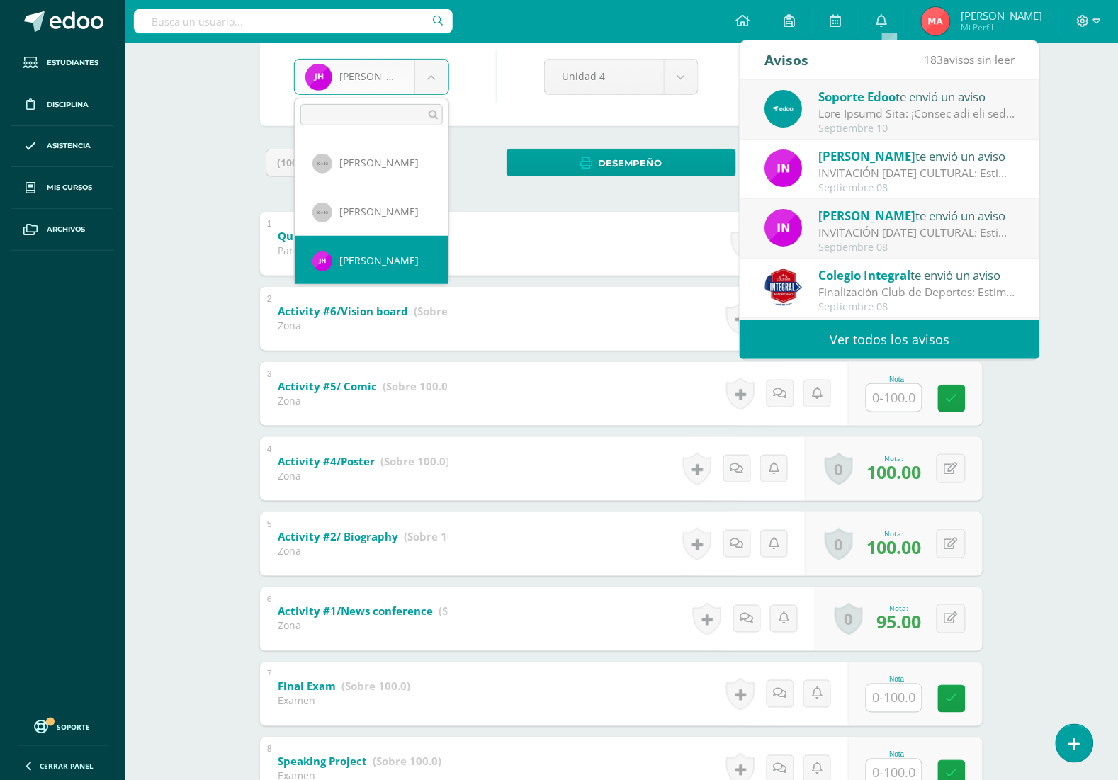
scroll to position [347, 0]
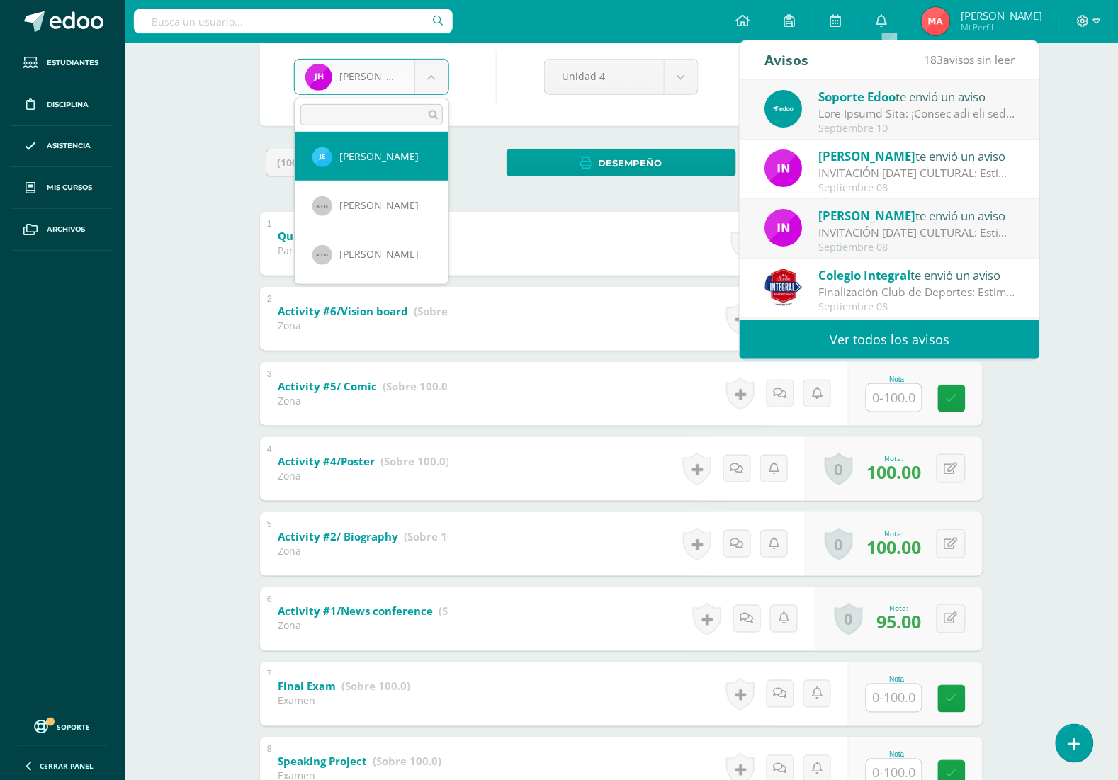
click at [348, 117] on input "text" at bounding box center [371, 114] width 142 height 21
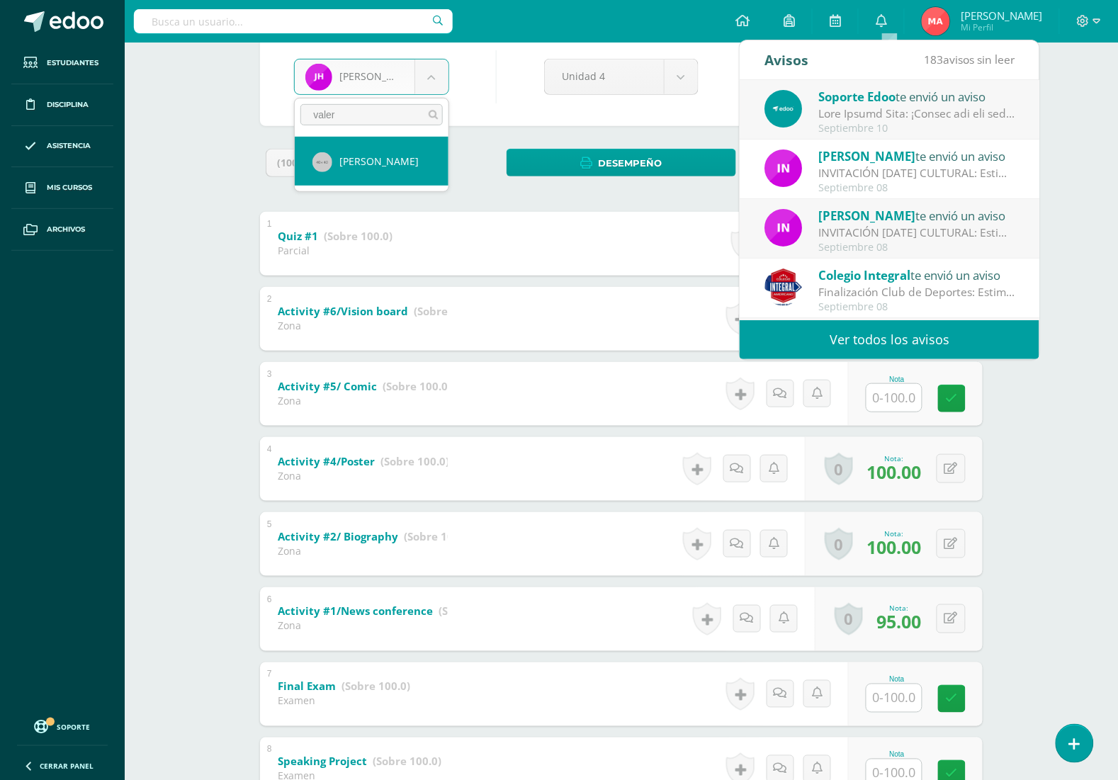
type input "[PERSON_NAME]"
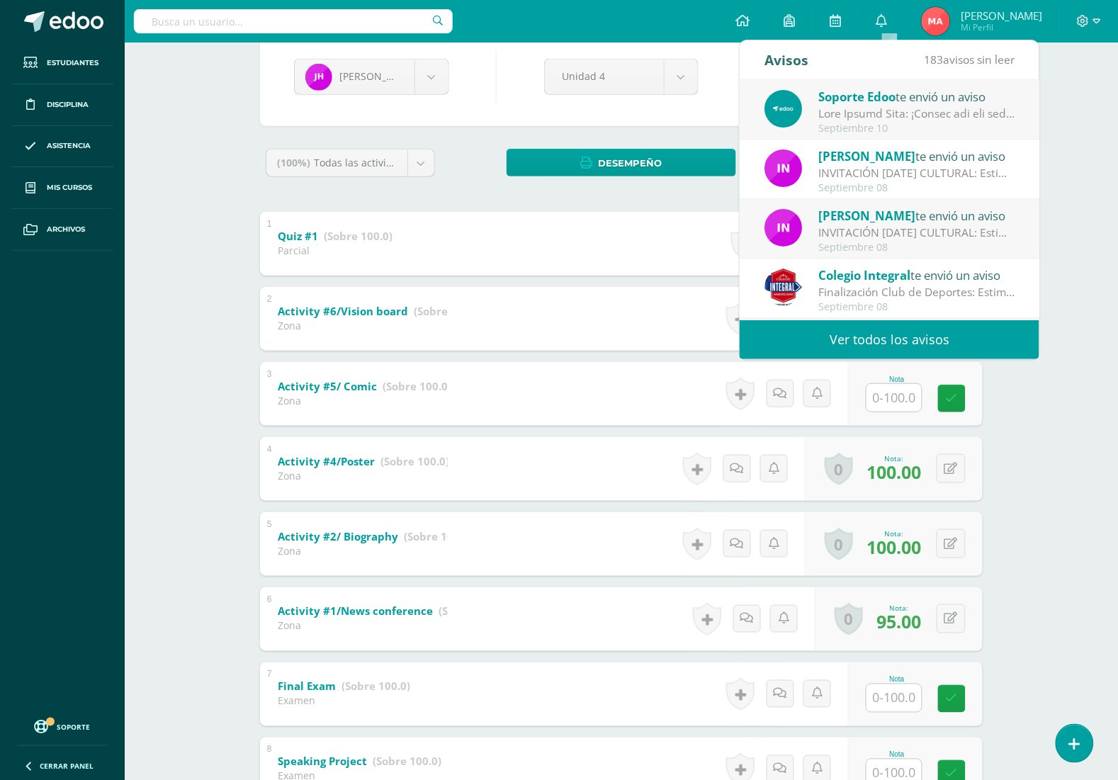
click at [1042, 477] on body "La nota fue eliminada con éxito La nota fue eliminada con éxito La nota fue eli…" at bounding box center [559, 451] width 1118 height 1187
click at [1066, 471] on div "Idioma Inglés Segundo Básico Basicos "LEVEL 3 B" Herramientas Detalle de asiste…" at bounding box center [621, 473] width 993 height 1145
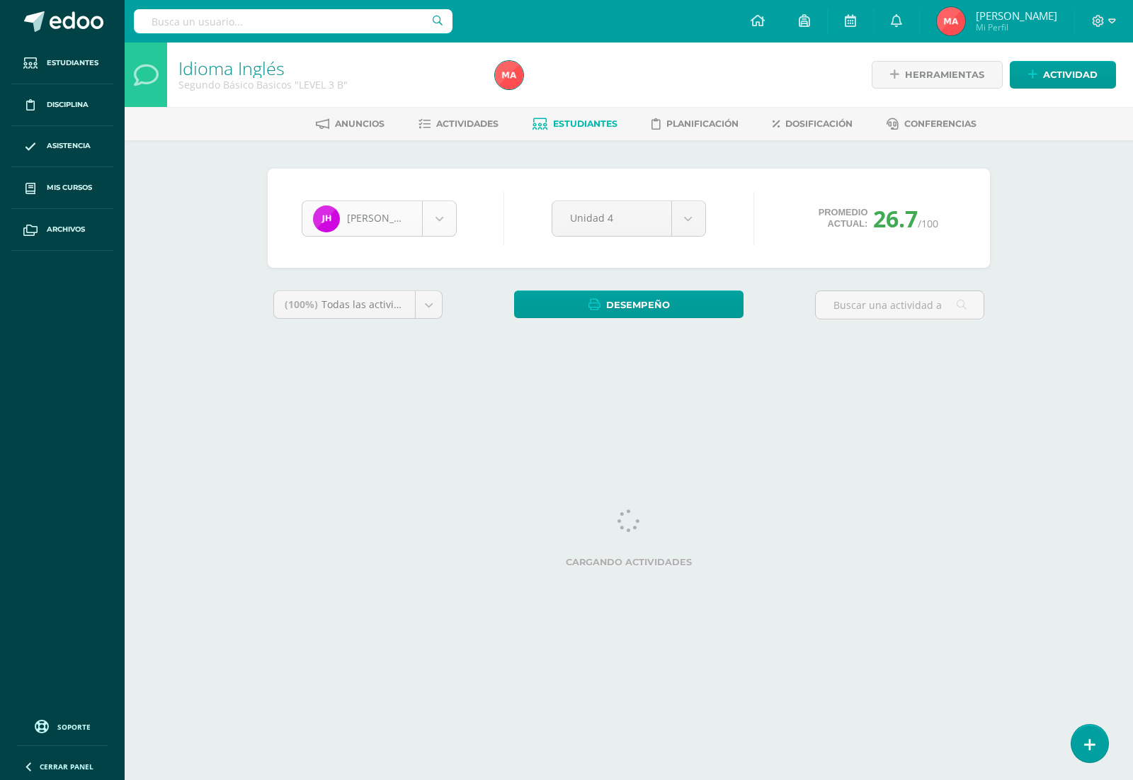
click at [440, 229] on body "Estudiantes Disciplina Asistencia Mis cursos Archivos Soporte Centro de ayuda Ú…" at bounding box center [566, 191] width 1133 height 382
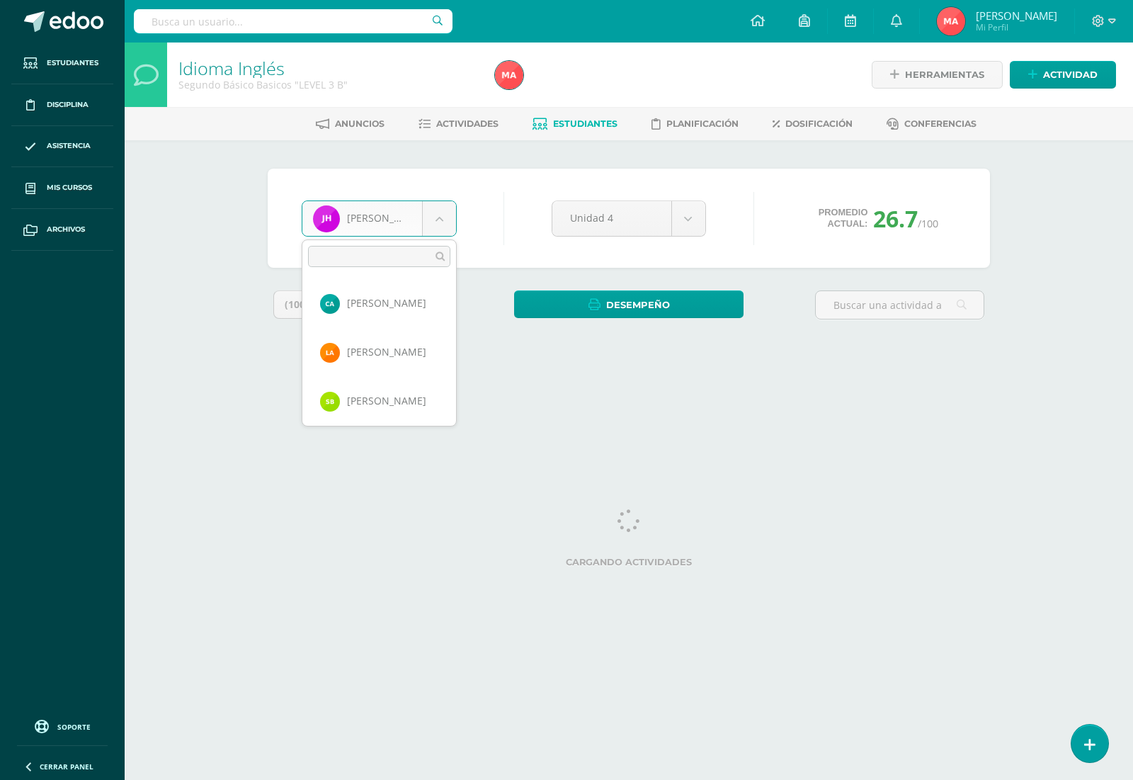
scroll to position [390, 0]
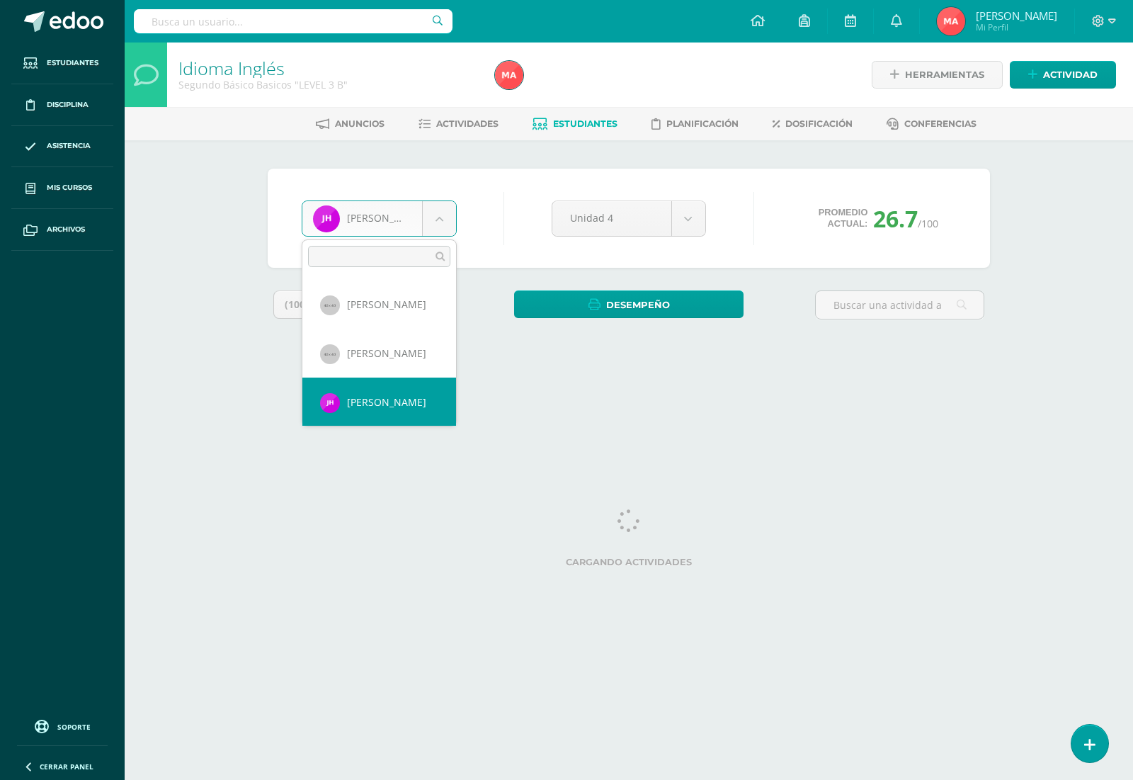
click at [385, 253] on input "text" at bounding box center [379, 256] width 142 height 21
click at [376, 259] on input "text" at bounding box center [379, 256] width 142 height 21
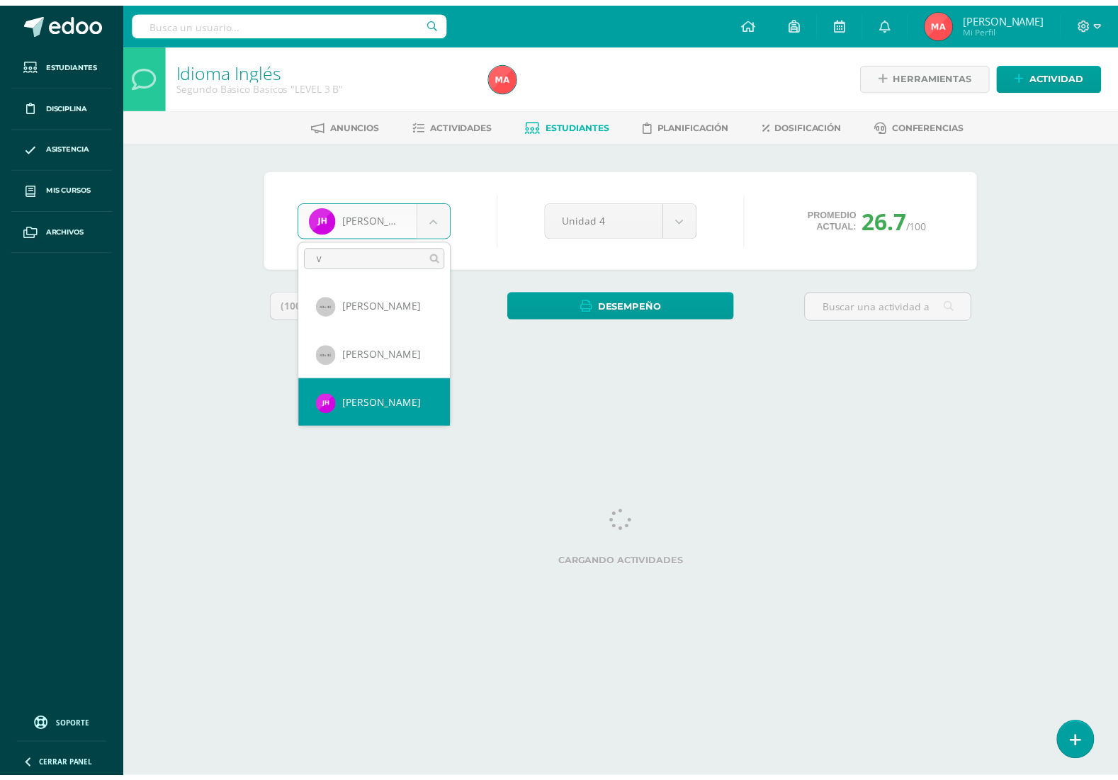
scroll to position [0, 0]
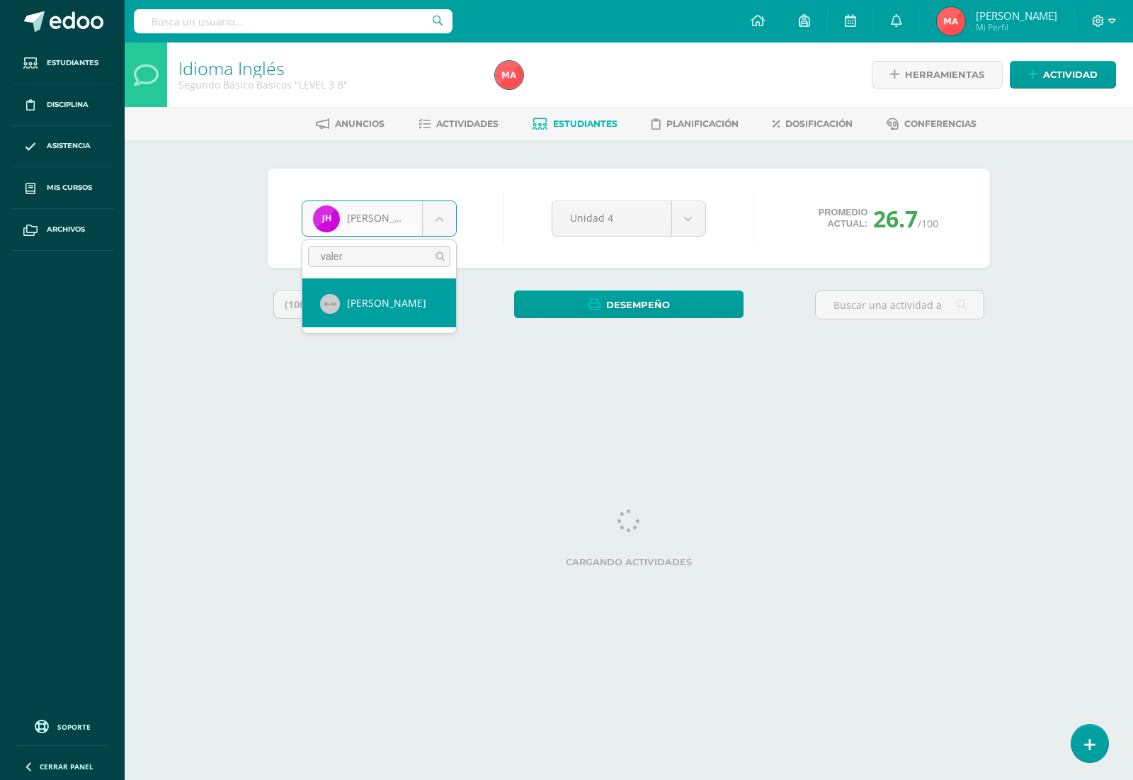
type input "valer"
select select "962"
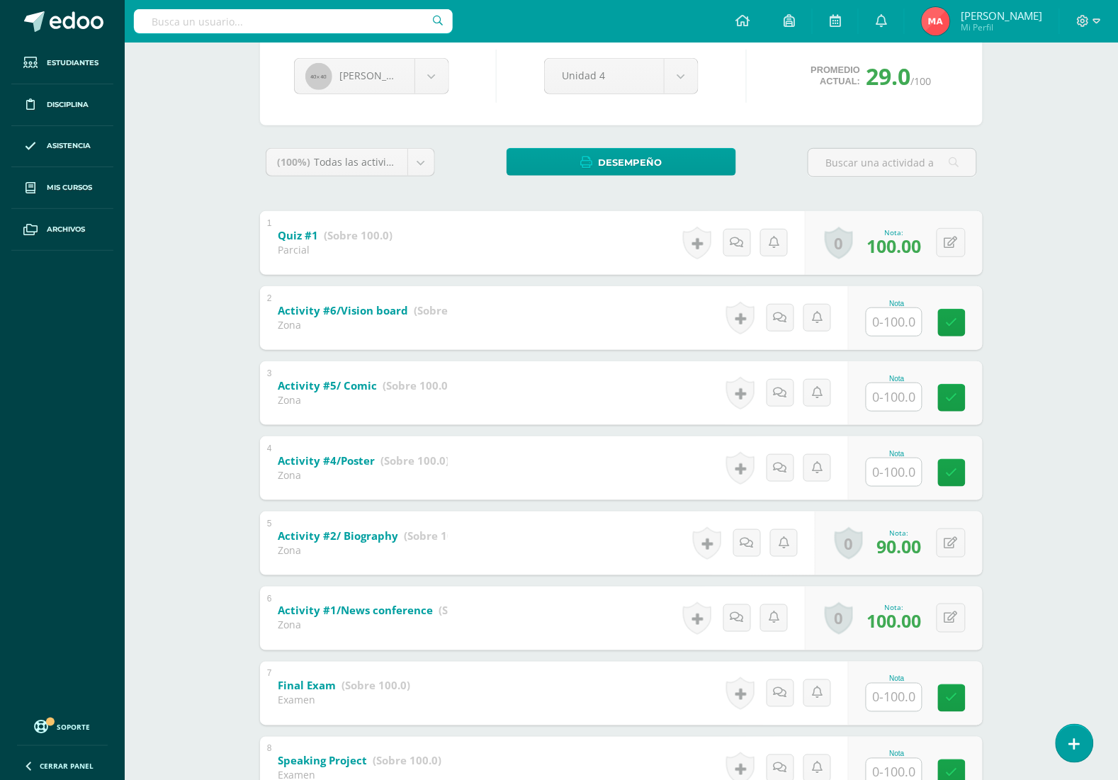
scroll to position [142, 0]
click at [397, 69] on body "Estudiantes Disciplina Asistencia Mis cursos Archivos Soporte Centro de ayuda Ú…" at bounding box center [559, 451] width 1118 height 1187
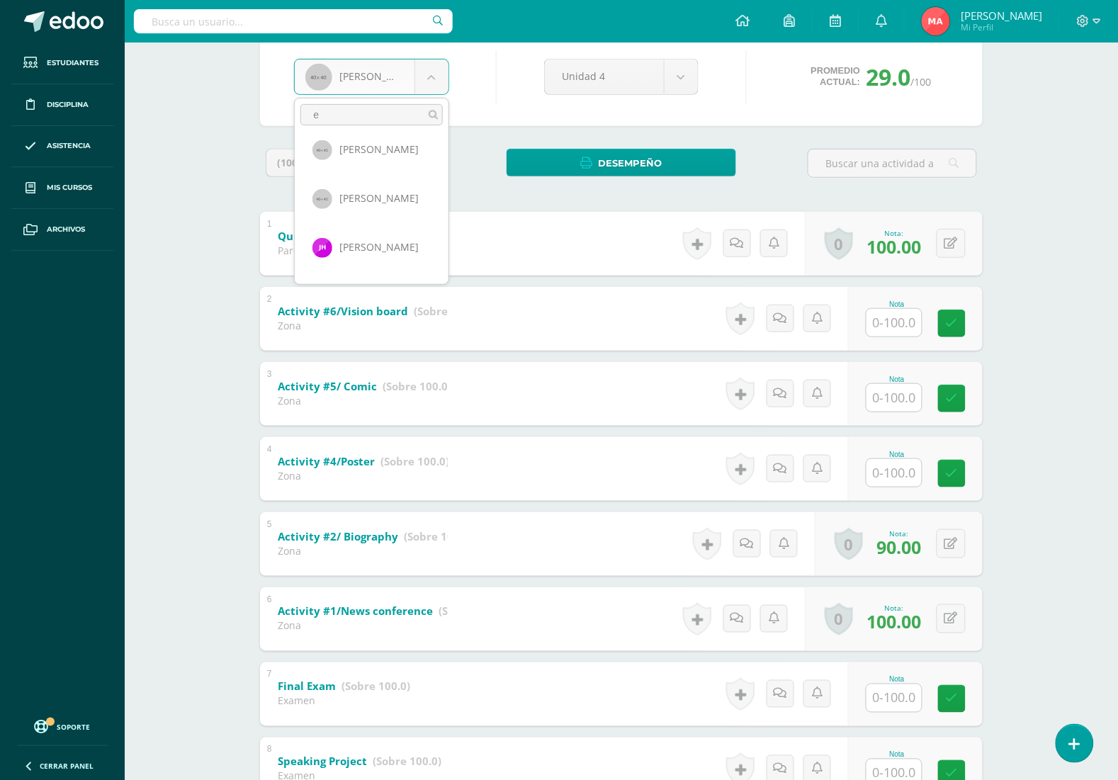
scroll to position [443, 0]
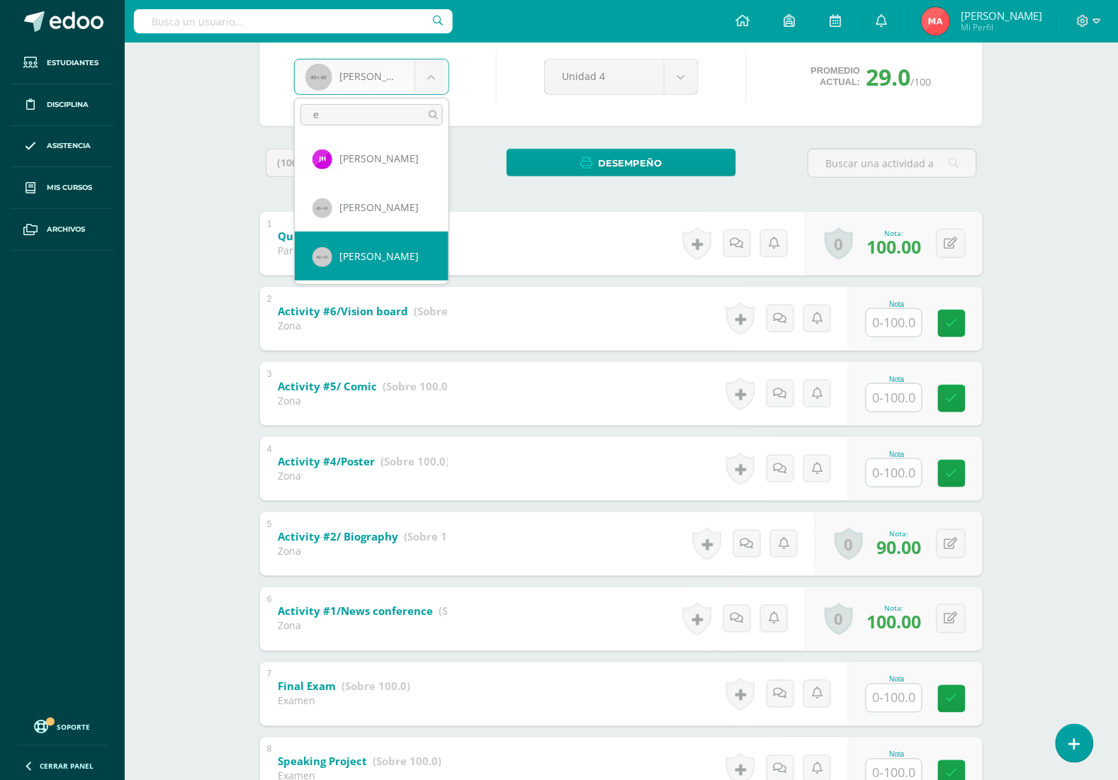
type input "e"
select select "1713"
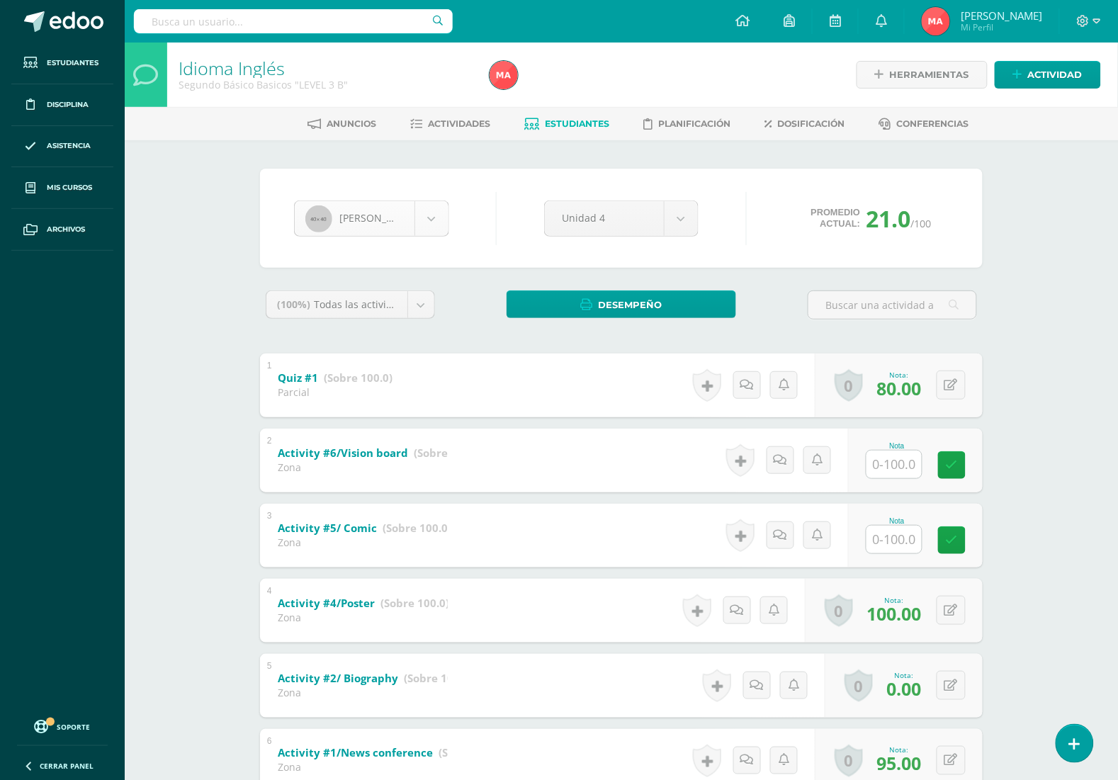
click at [404, 232] on body "Estudiantes Disciplina Asistencia Mis cursos Archivos Soporte Centro de ayuda Ú…" at bounding box center [559, 593] width 1118 height 1187
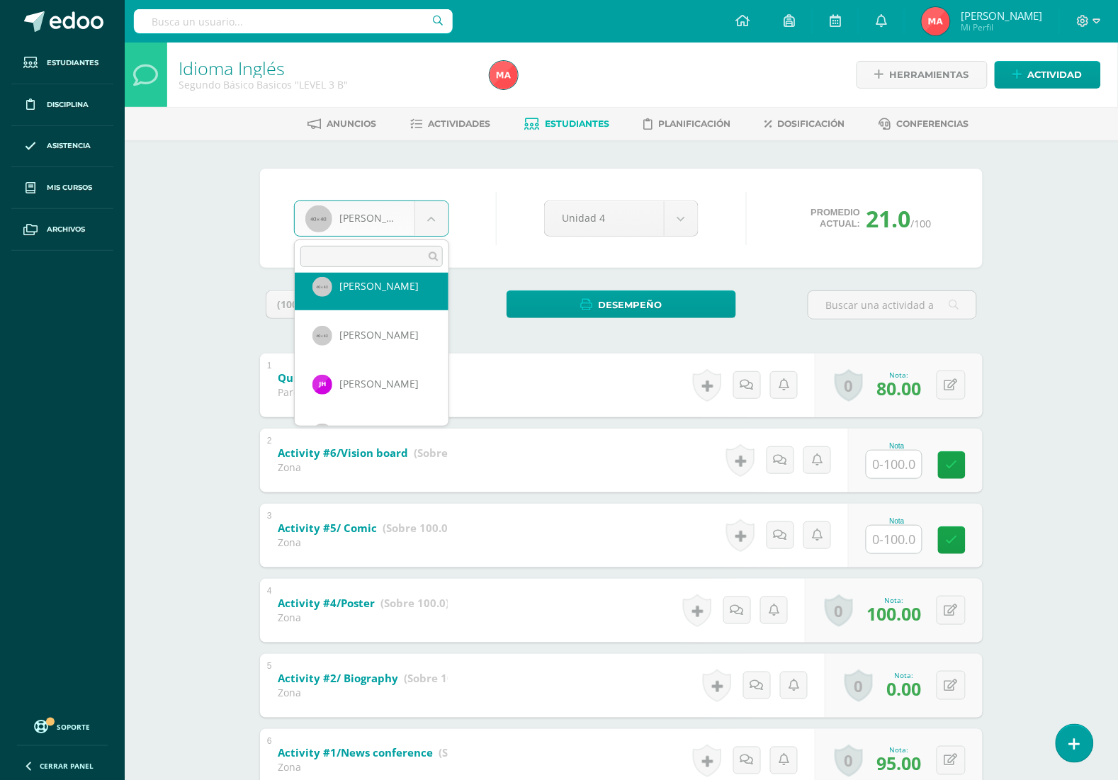
scroll to position [395, 0]
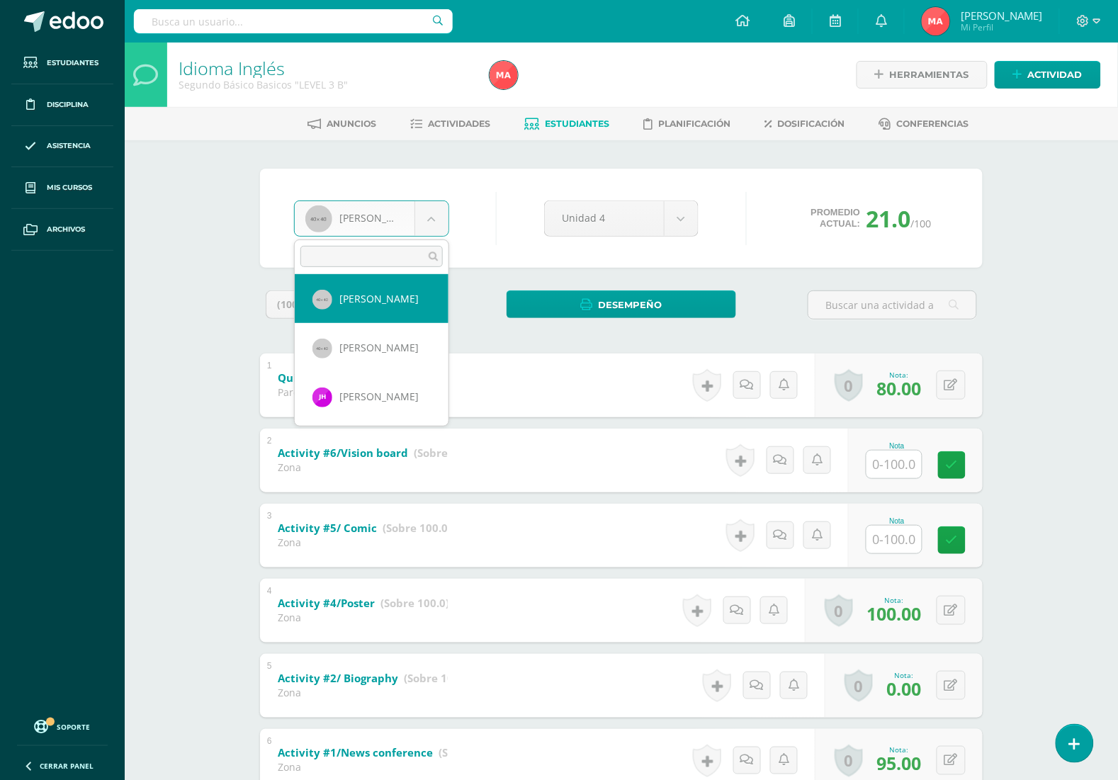
select select "952"
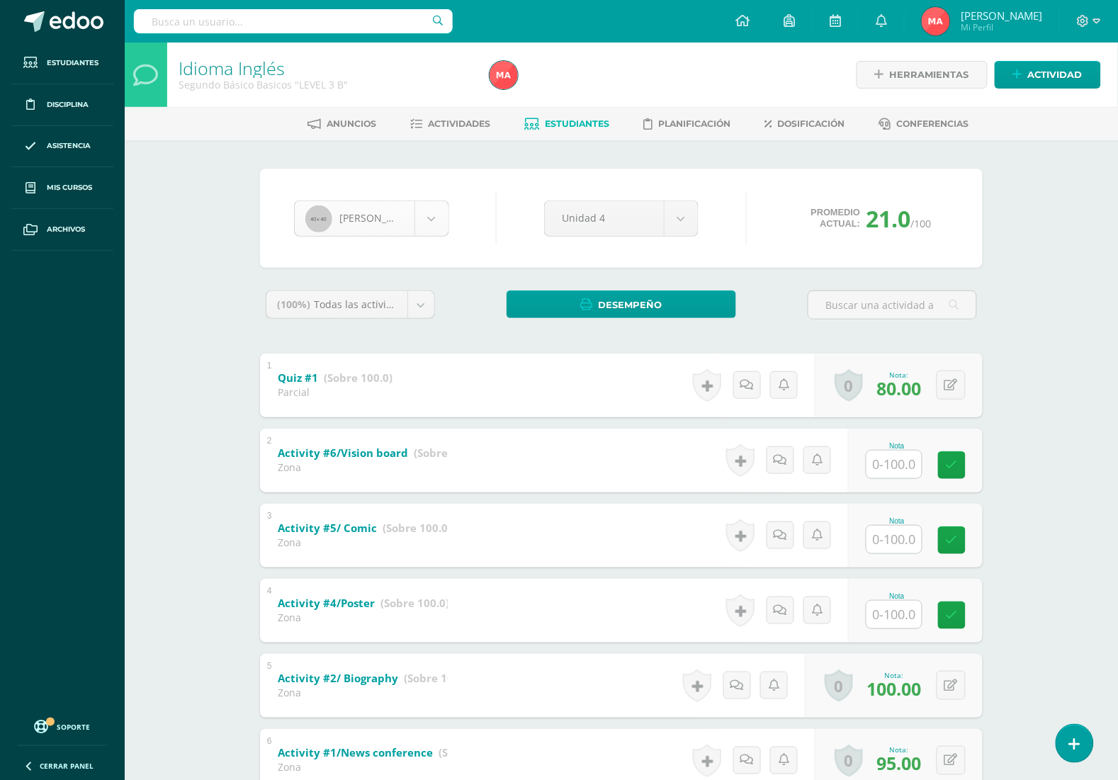
click at [337, 222] on body "Estudiantes Disciplina Asistencia Mis cursos Archivos Soporte Centro de ayuda Ú…" at bounding box center [559, 593] width 1118 height 1187
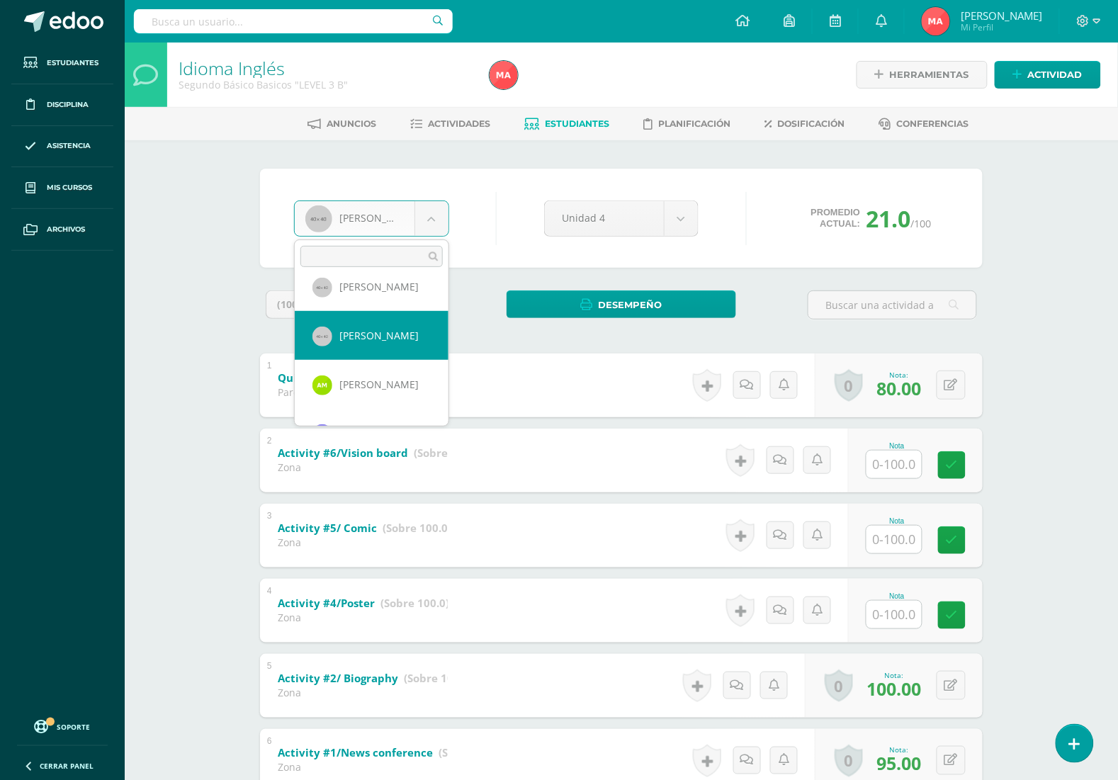
scroll to position [646, 0]
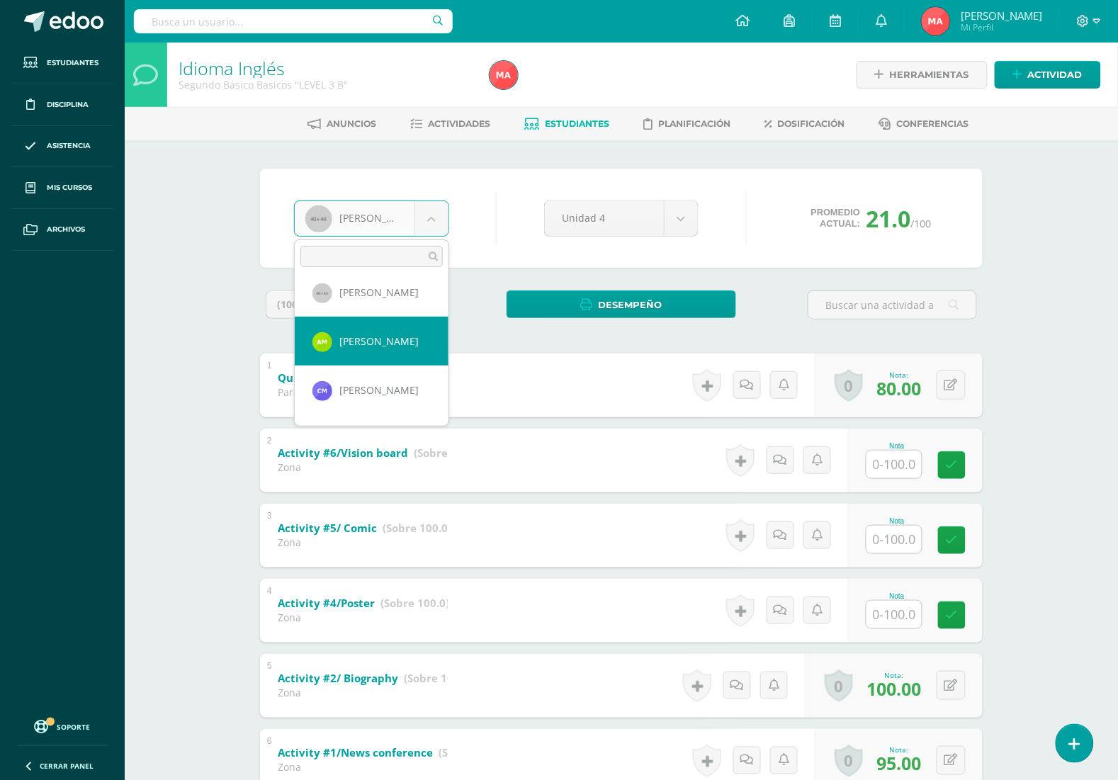
select select "2781"
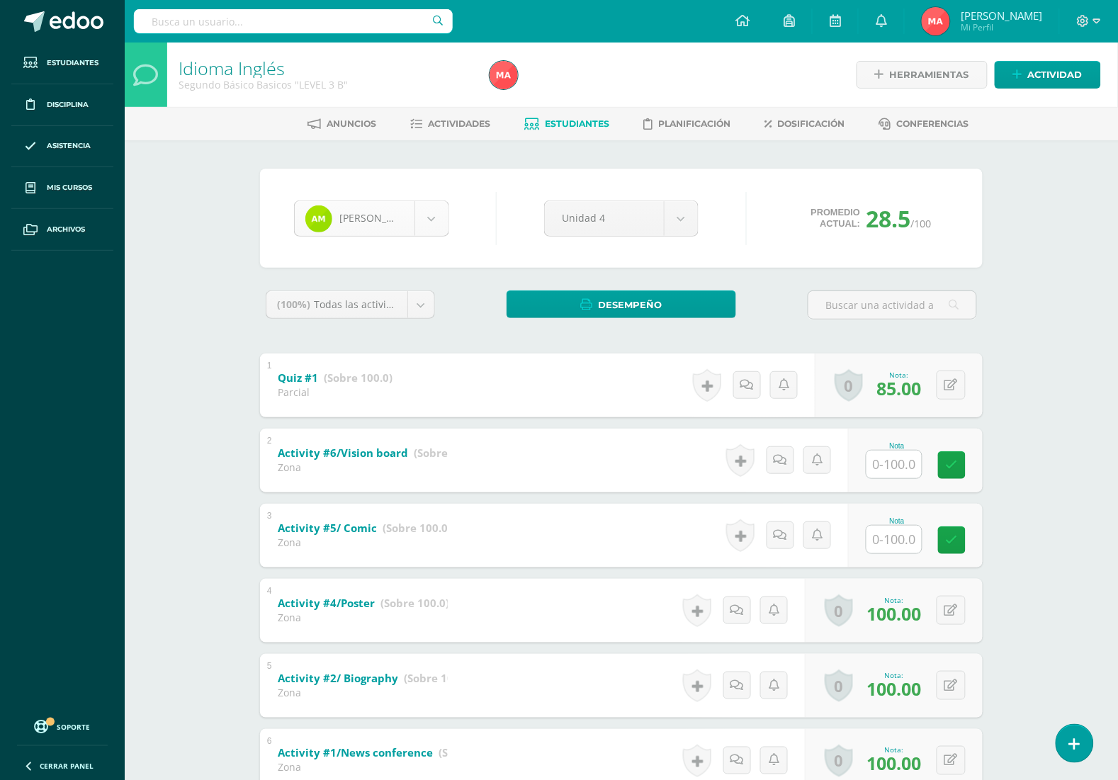
click at [426, 228] on body "Estudiantes Disciplina Asistencia Mis cursos Archivos Soporte Centro de ayuda Ú…" at bounding box center [559, 593] width 1118 height 1187
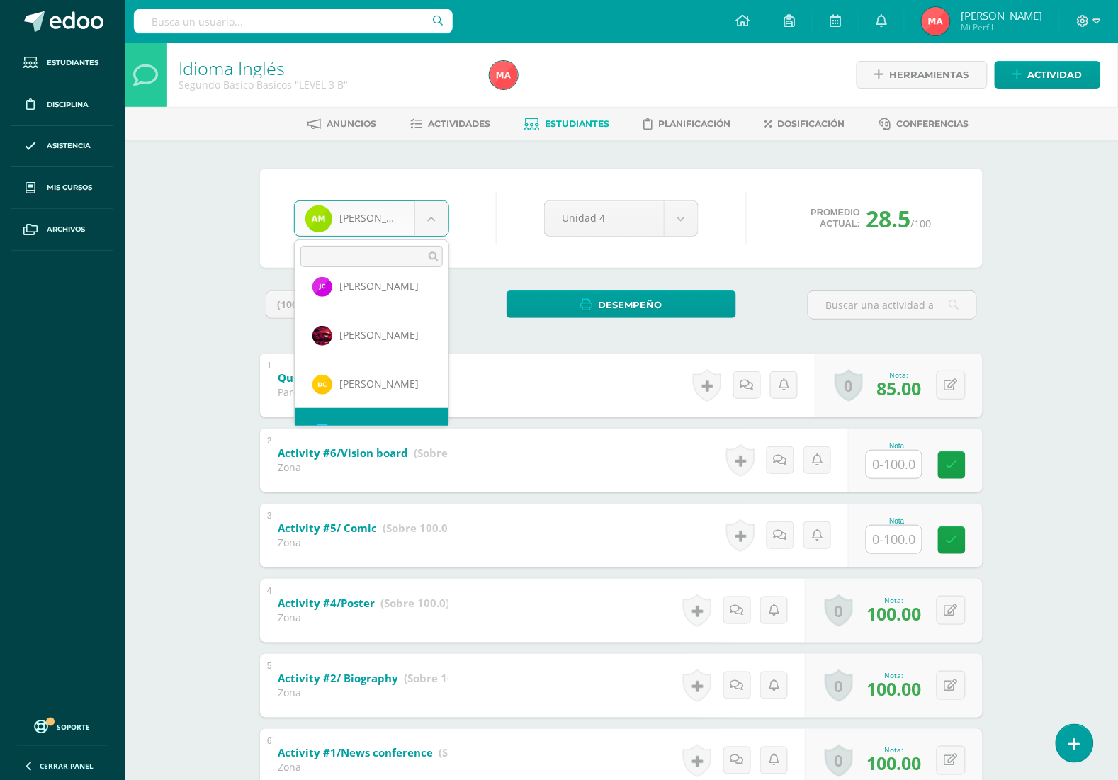
scroll to position [243, 0]
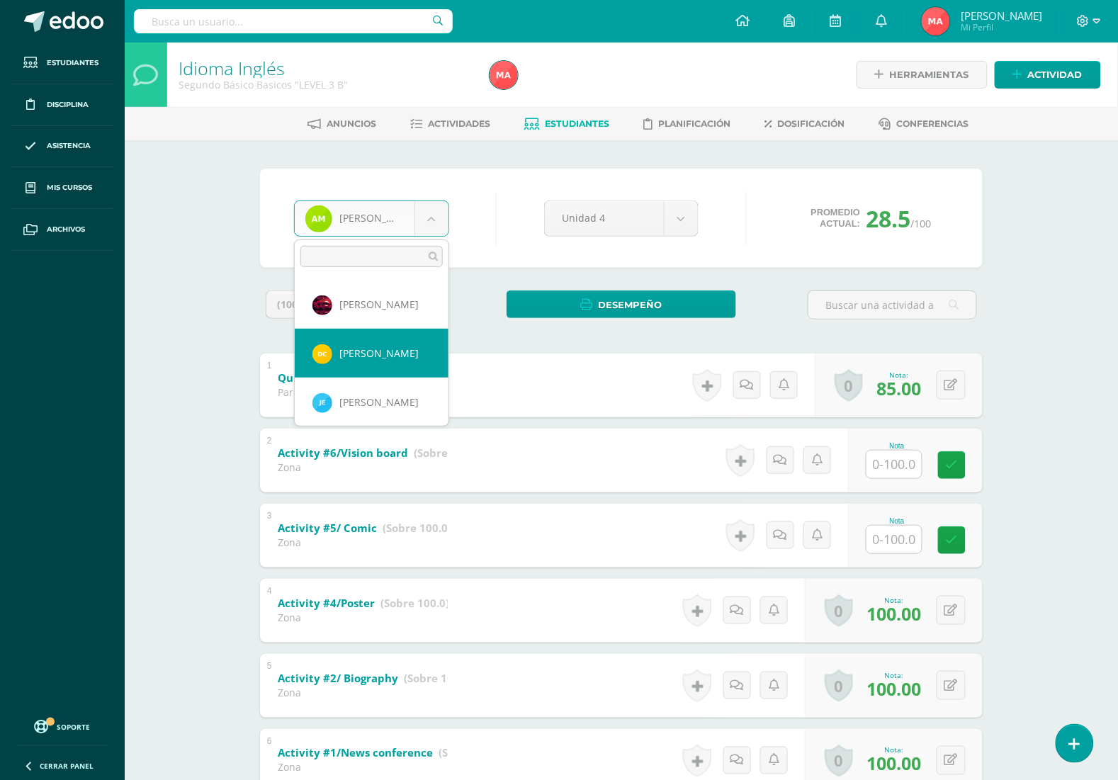
select select "2784"
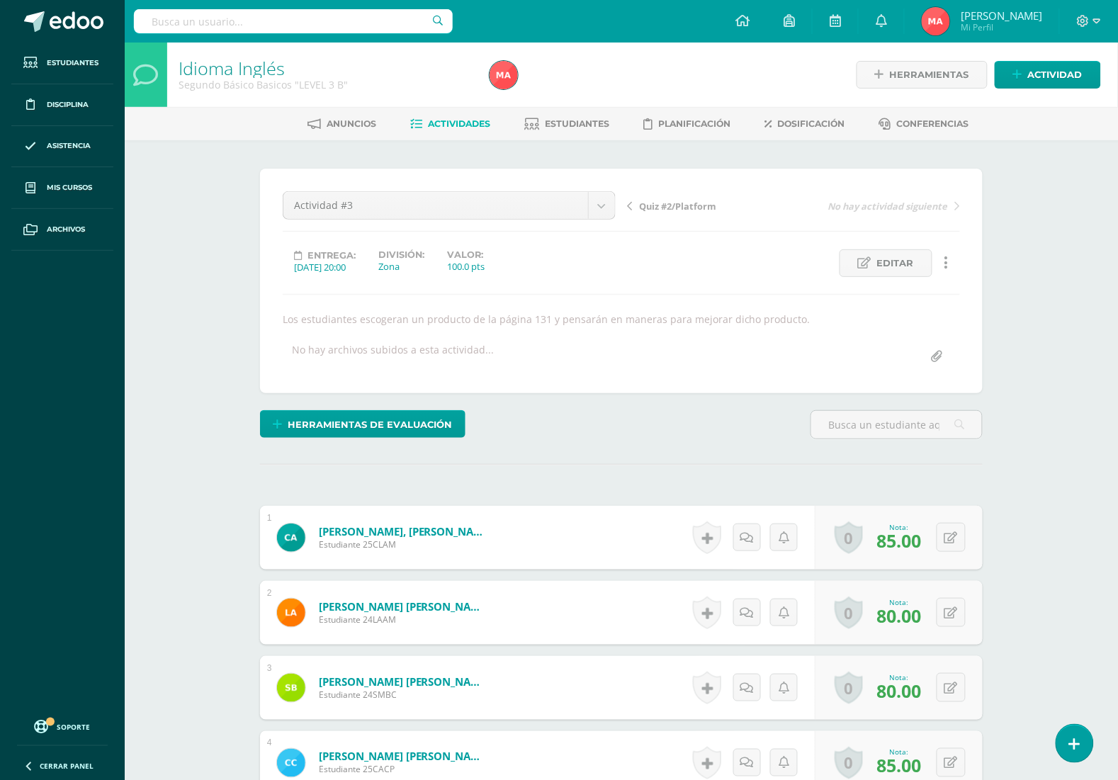
scroll to position [1, 0]
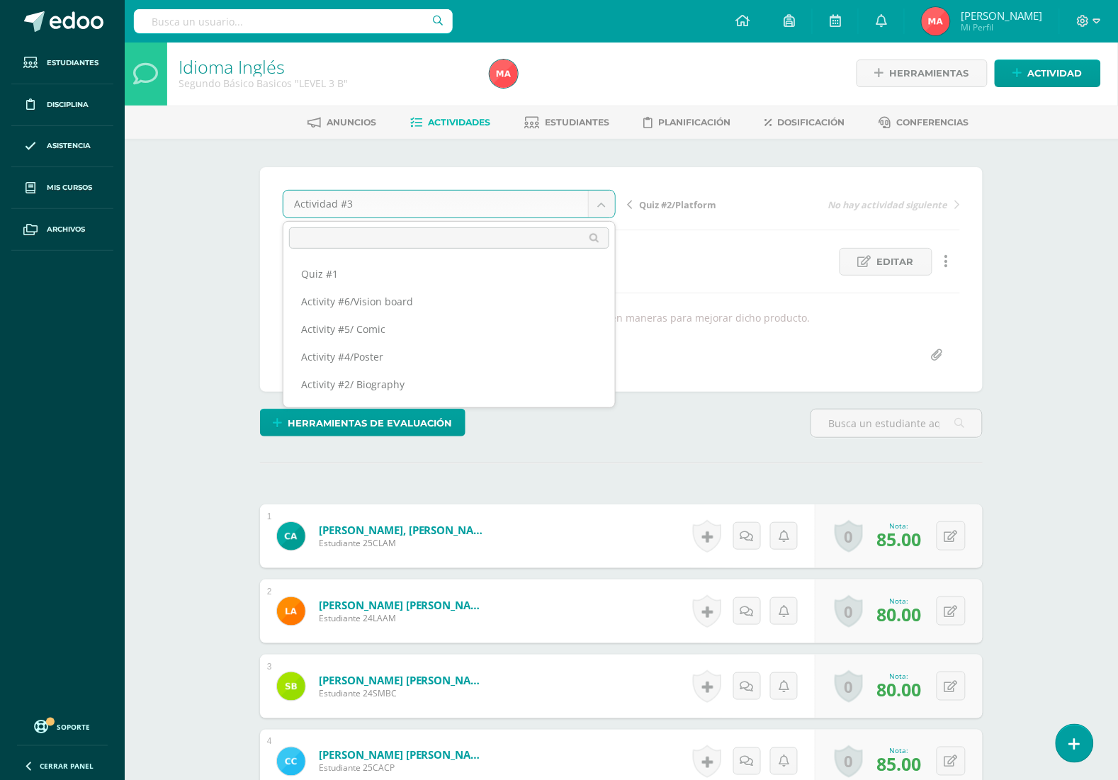
scroll to position [2, 0]
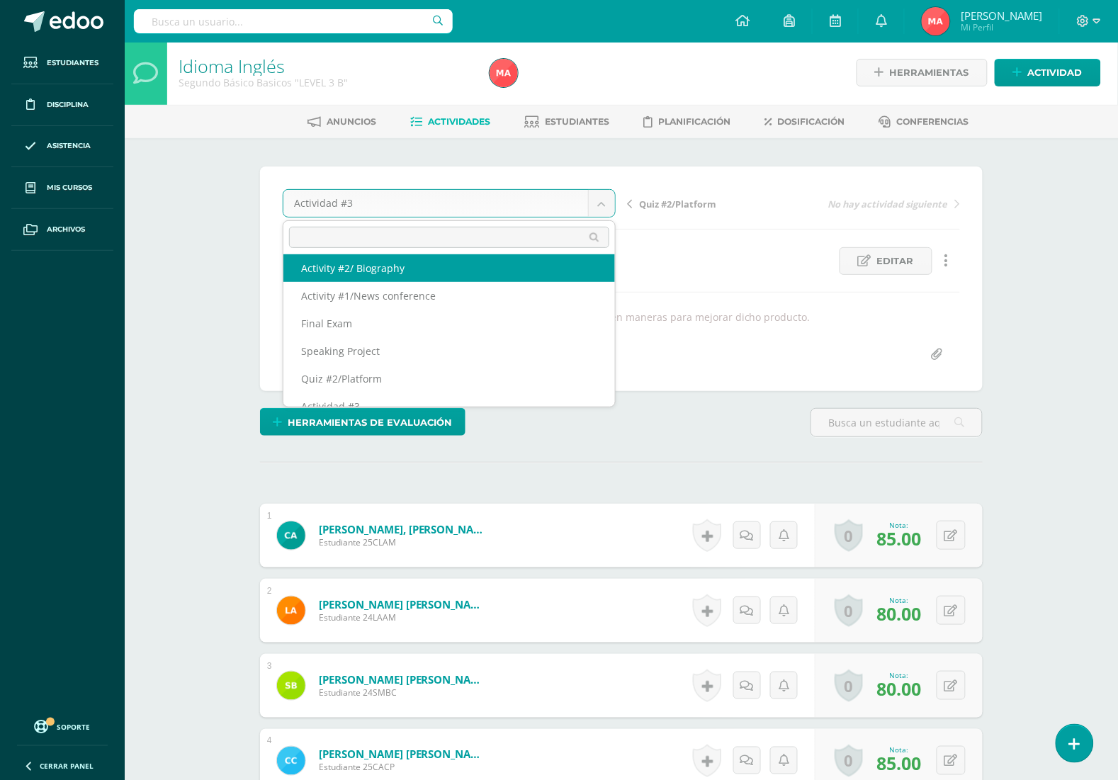
scroll to position [0, 0]
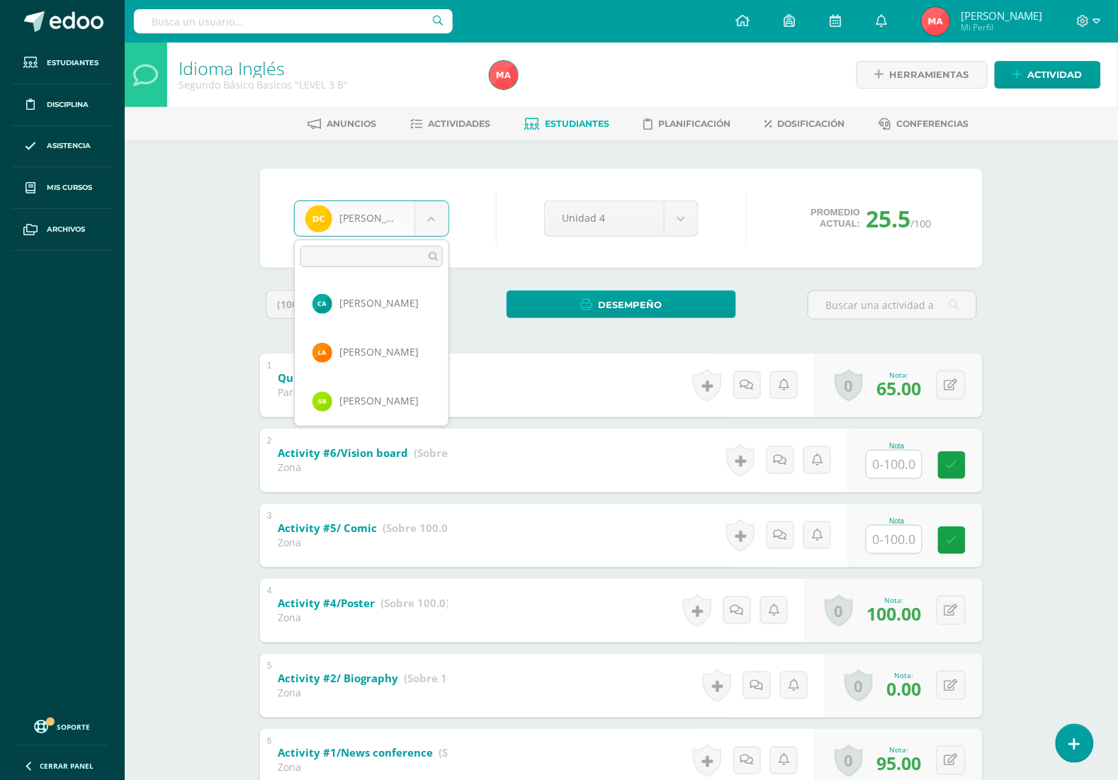
click at [373, 225] on body "Estudiantes Disciplina Asistencia Mis cursos Archivos Soporte Centro de ayuda Ú…" at bounding box center [559, 593] width 1118 height 1187
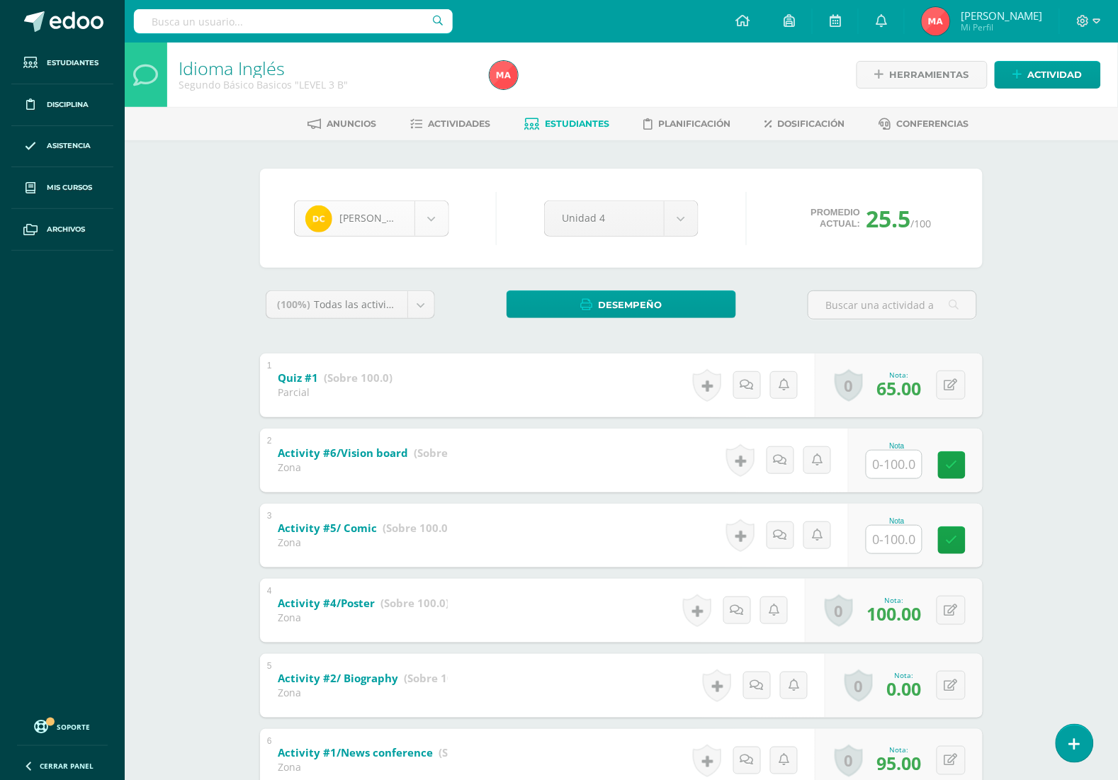
click at [423, 213] on body "Estudiantes Disciplina Asistencia Mis cursos Archivos Soporte Centro de ayuda Ú…" at bounding box center [559, 593] width 1118 height 1187
click at [468, 181] on div "Daniel Choy César Agustin Lesly Alvarado Stephanie Bautista Cristian Calderon J…" at bounding box center [621, 218] width 723 height 99
click at [441, 202] on body "Estudiantes Disciplina Asistencia Mis cursos Archivos Soporte Centro de ayuda Ú…" at bounding box center [559, 593] width 1118 height 1187
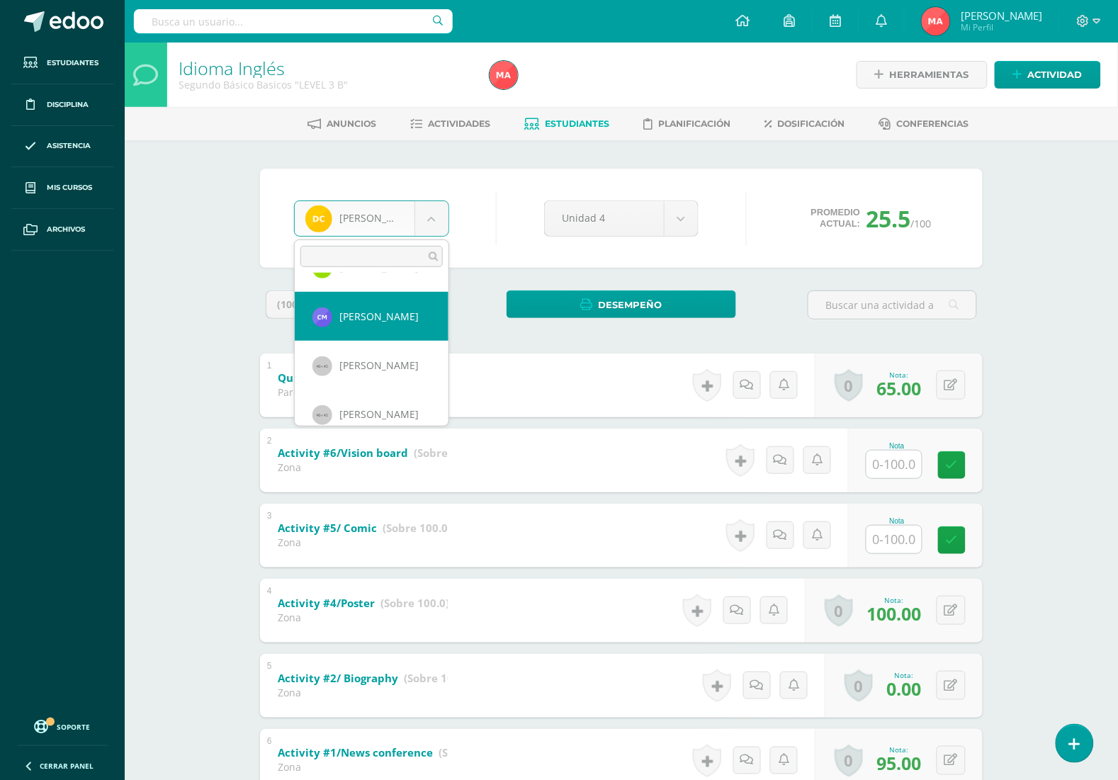
scroll to position [631, 0]
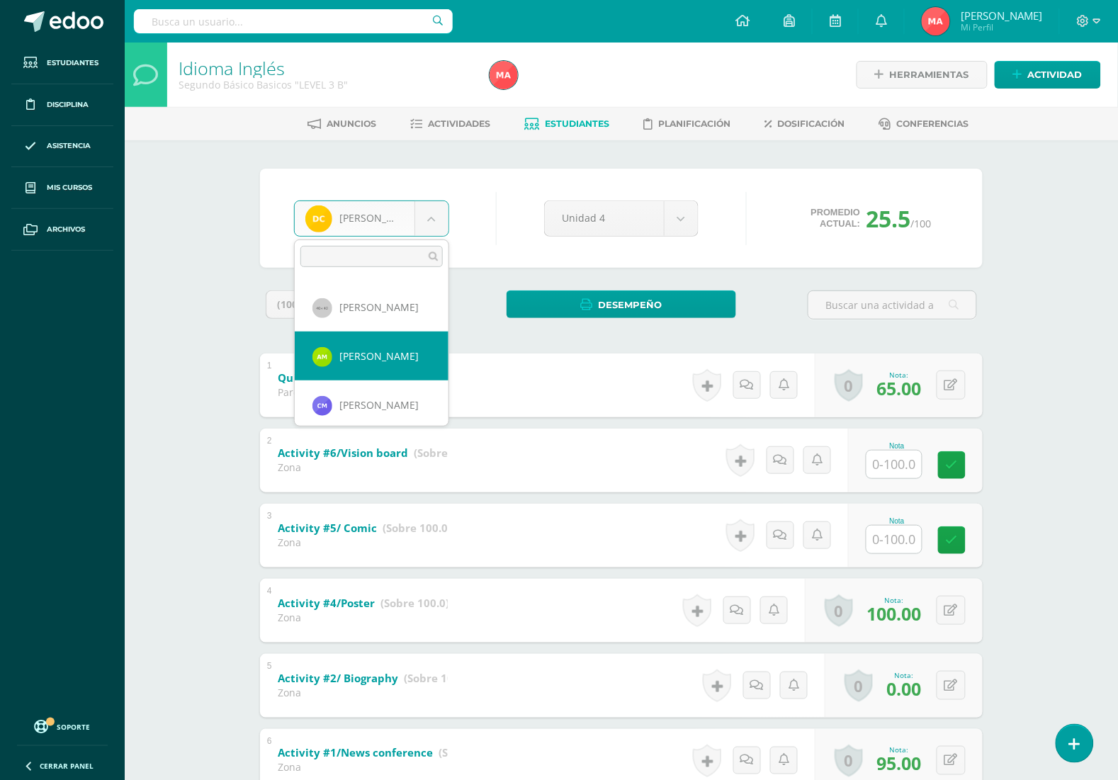
select select "2781"
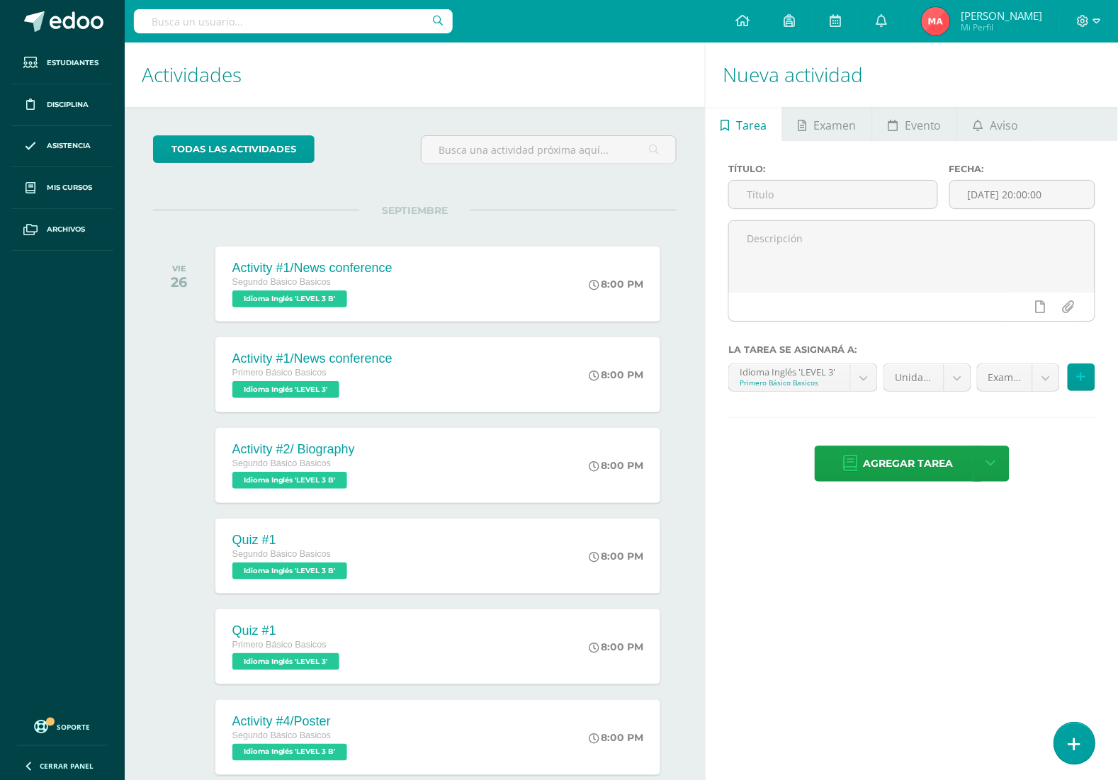
drag, startPoint x: 1077, startPoint y: 738, endPoint x: 1075, endPoint y: 728, distance: 10.8
click at [1078, 737] on icon at bounding box center [1074, 745] width 13 height 16
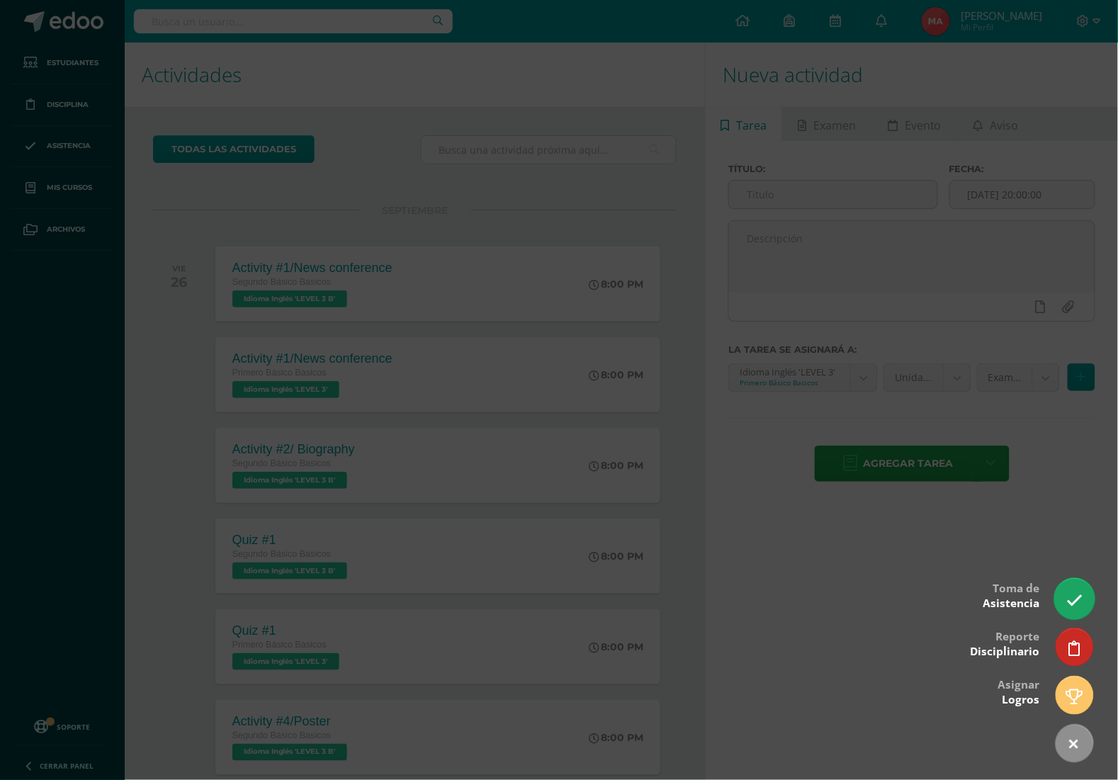
click at [1075, 607] on icon at bounding box center [1074, 600] width 16 height 16
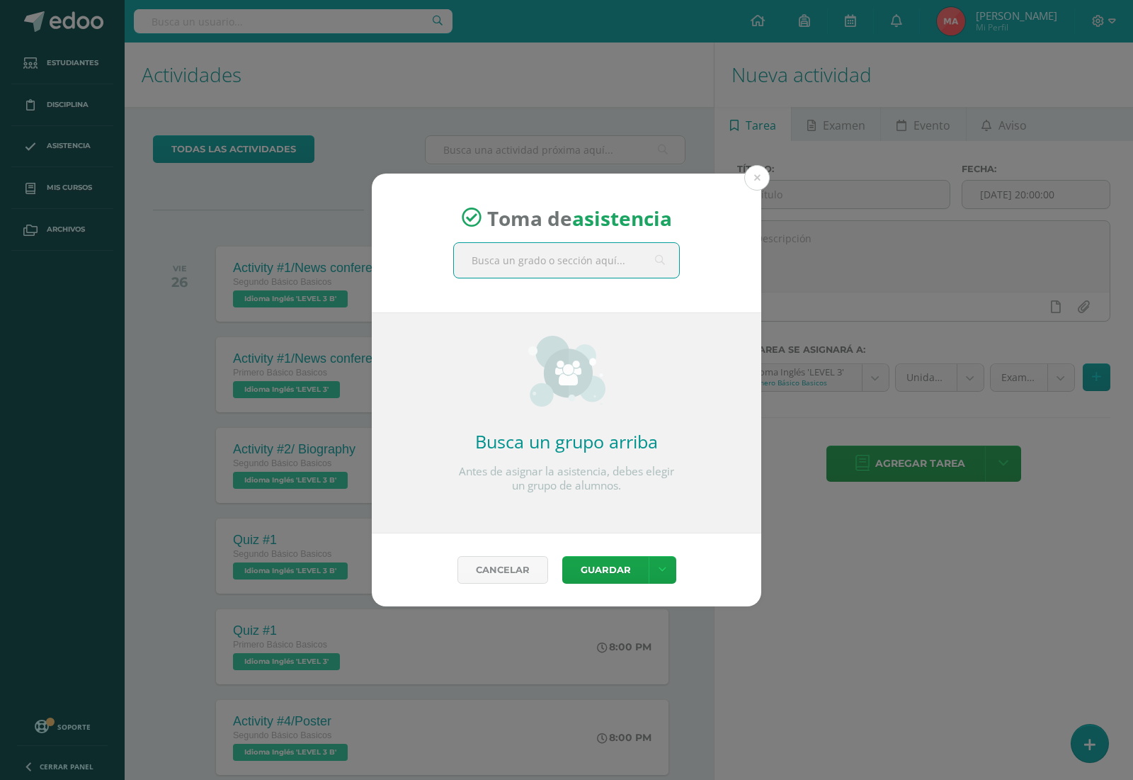
click at [583, 257] on input "text" at bounding box center [566, 260] width 225 height 35
type input "perito"
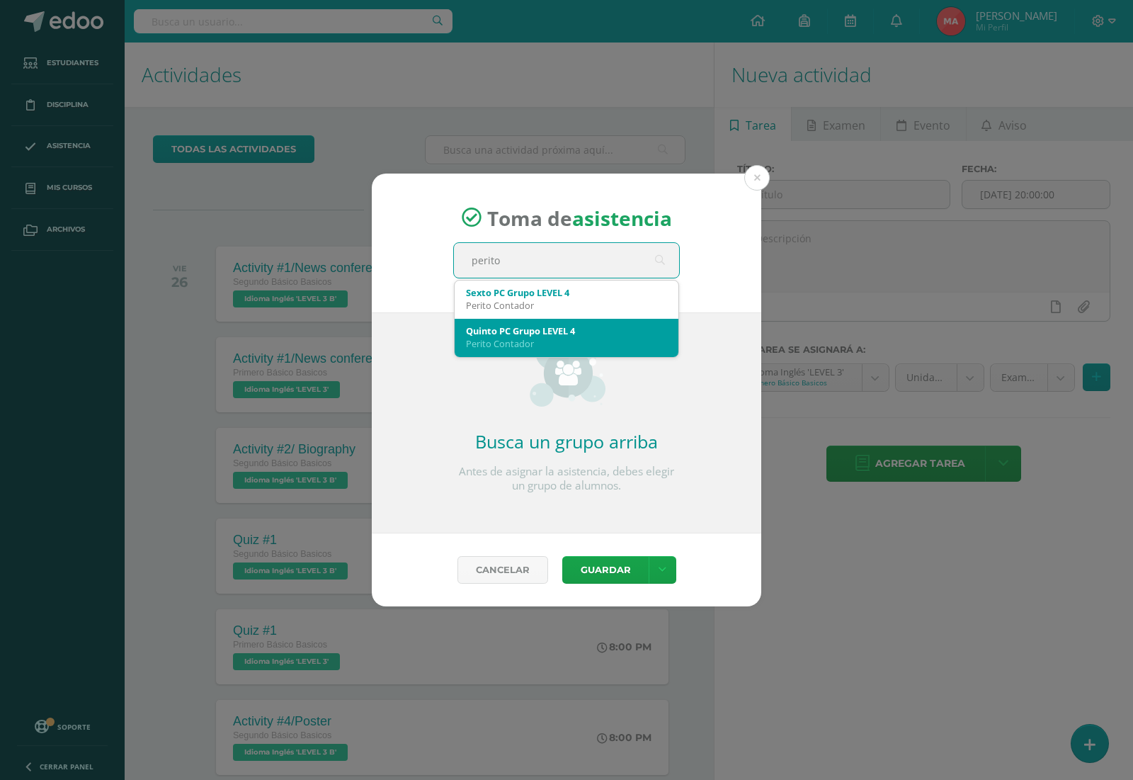
click at [625, 347] on div "Perito Contador" at bounding box center [566, 343] width 201 height 13
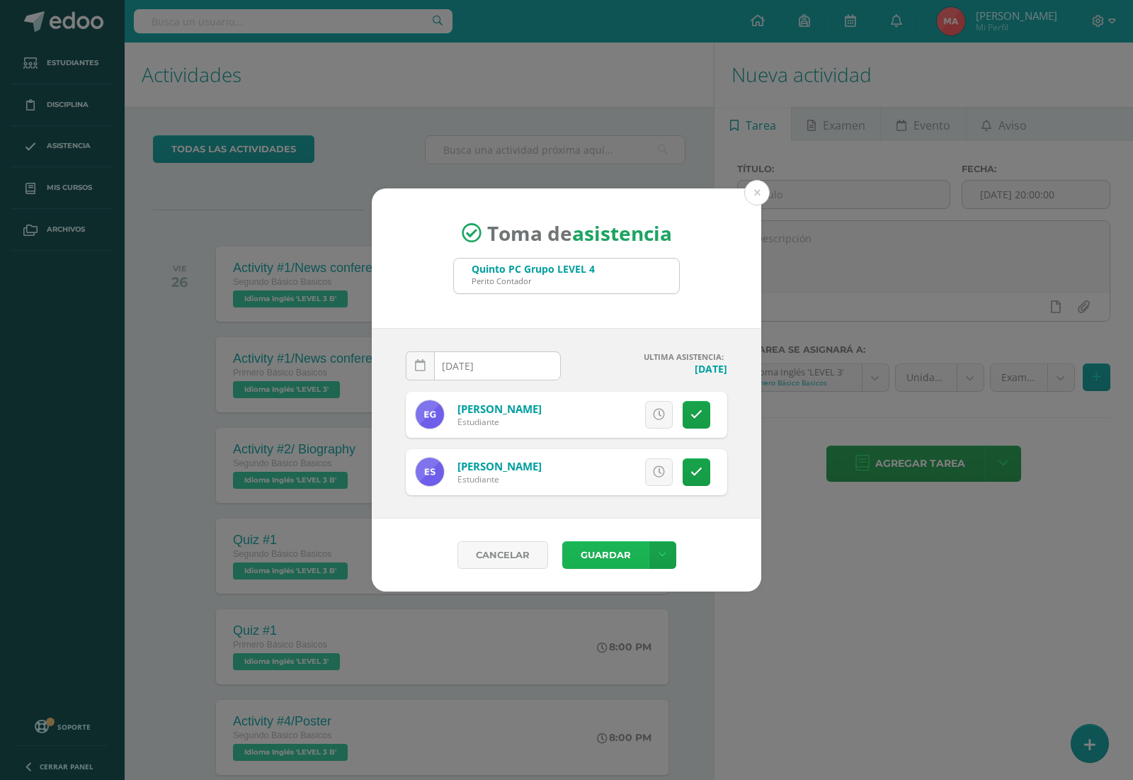
click at [622, 564] on button "Guardar" at bounding box center [605, 555] width 86 height 28
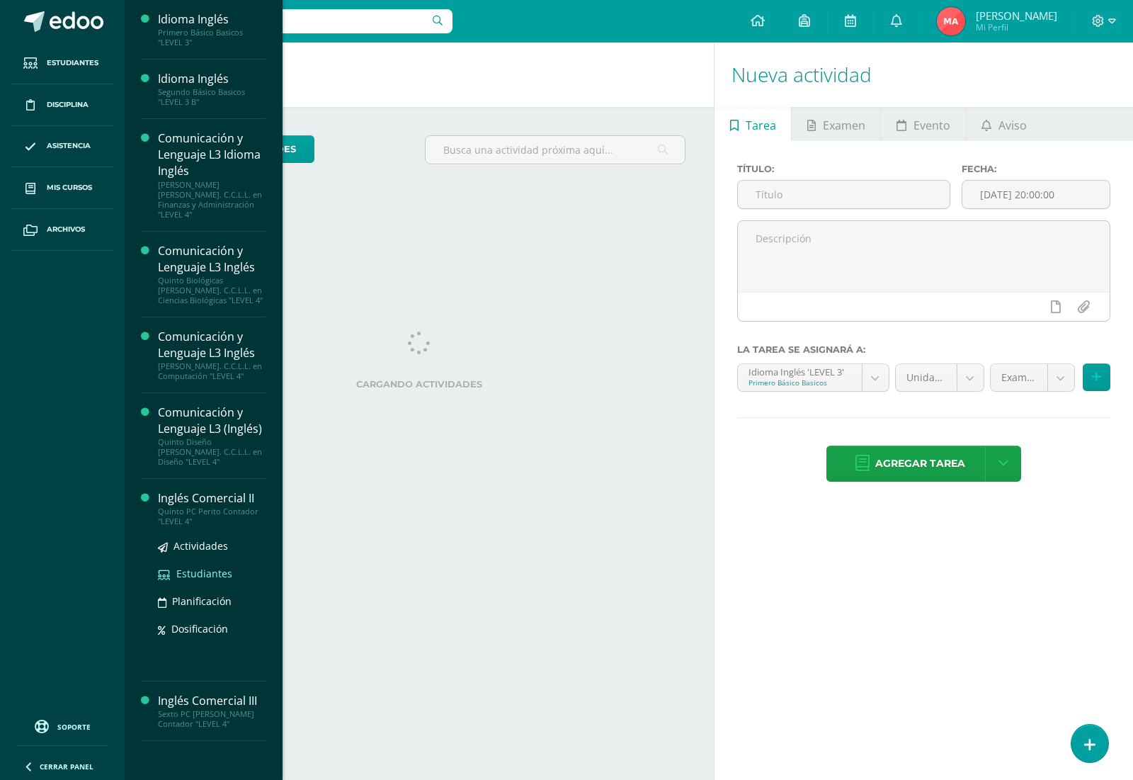
click at [204, 567] on span "Estudiantes" at bounding box center [204, 573] width 56 height 13
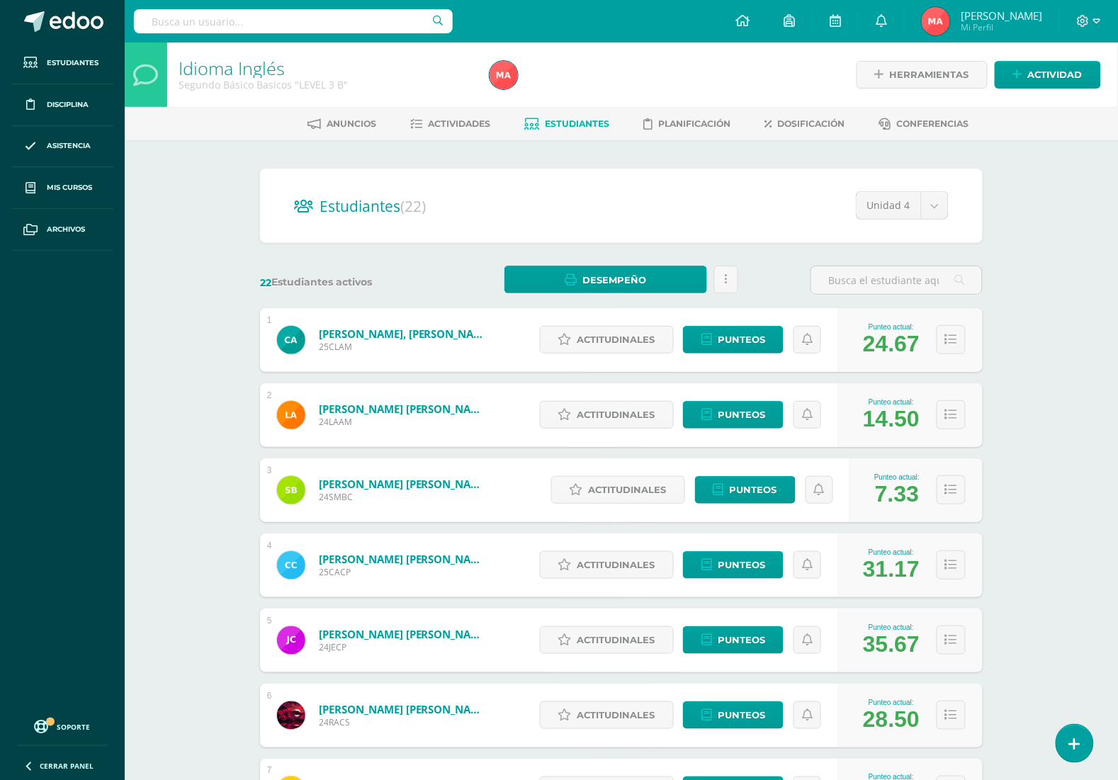
click at [1049, 457] on div "Idioma Inglés Segundo Básico Basicos "LEVEL 3 B" Herramientas Detalle de asiste…" at bounding box center [621, 590] width 993 height 1094
click at [208, 174] on div "Idioma Inglés Segundo Básico Basicos "LEVEL 3 B" Herramientas Detalle de asiste…" at bounding box center [621, 590] width 993 height 1094
